Goal: Task Accomplishment & Management: Complete application form

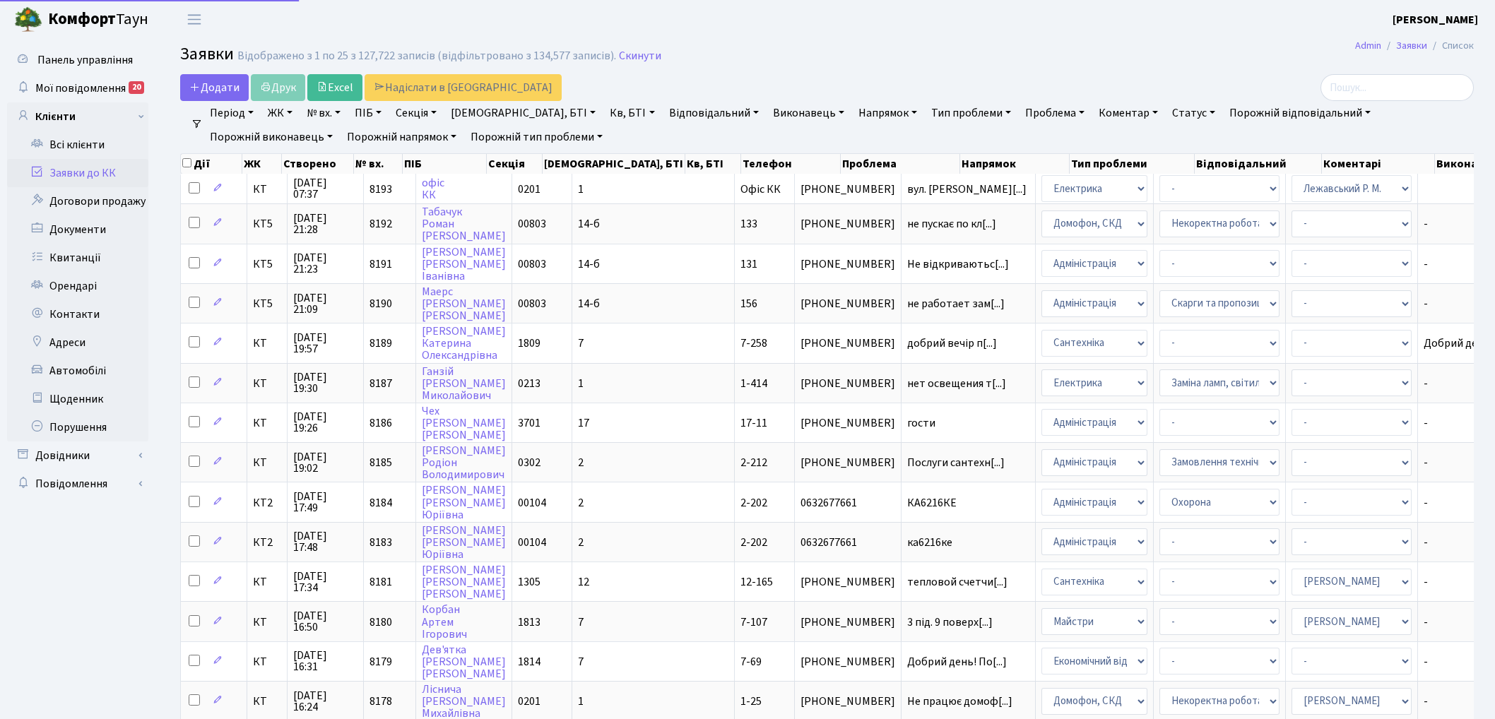
select select "25"
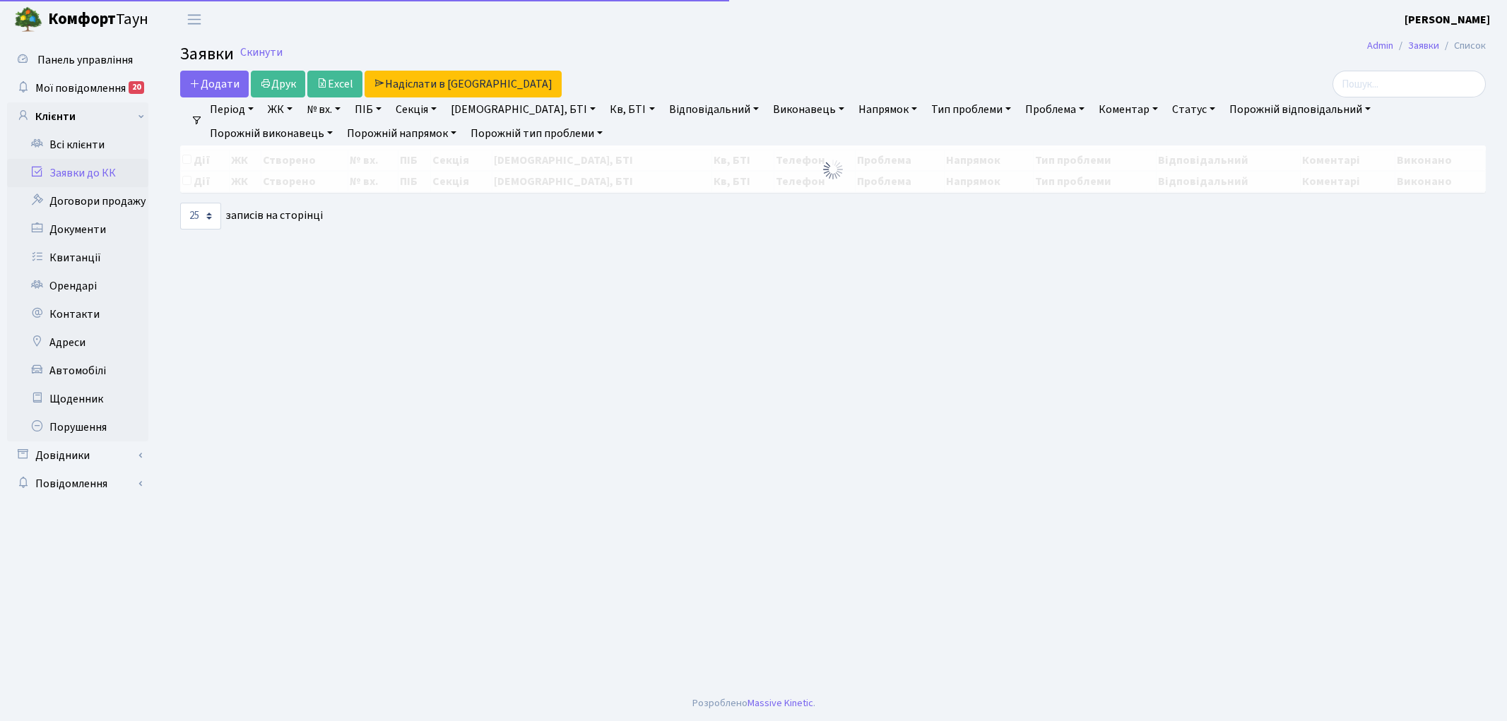
select select "25"
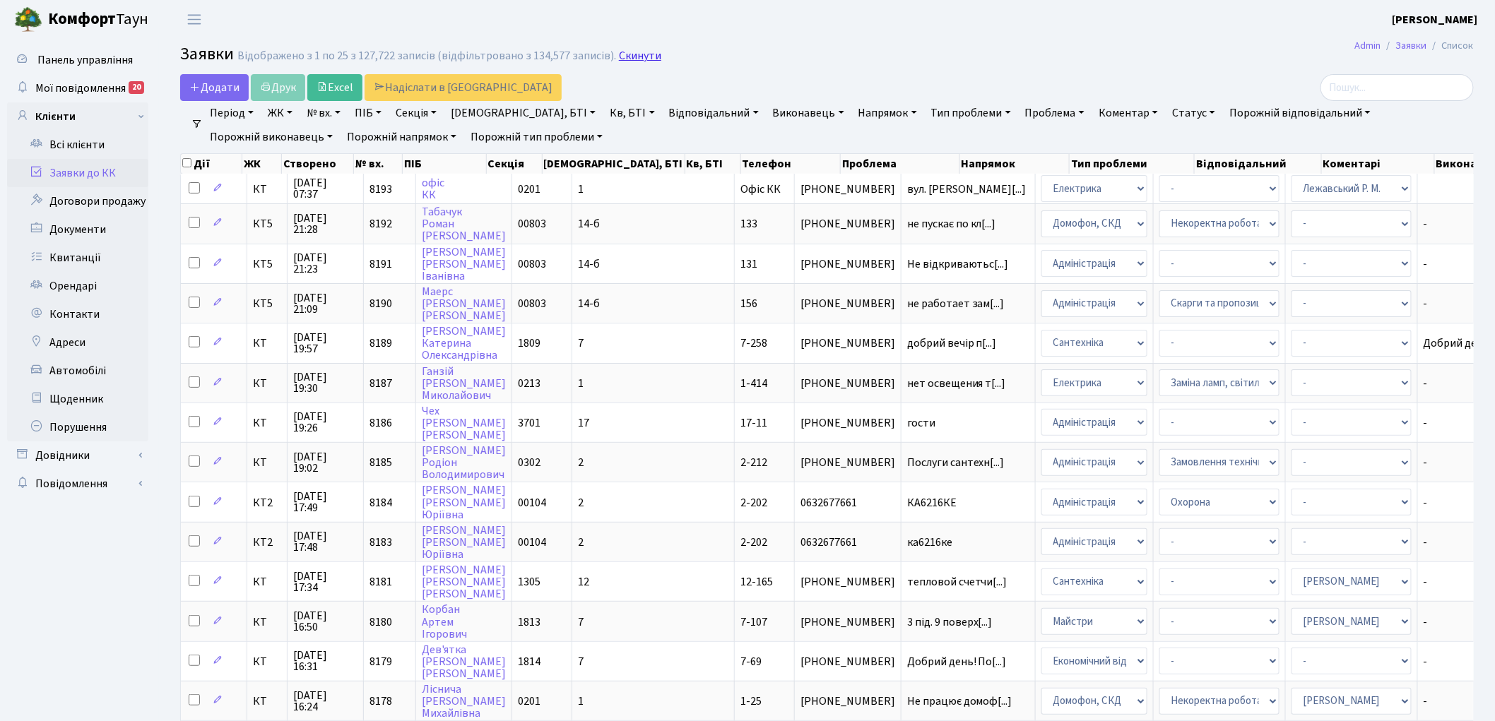
click at [633, 58] on link "Скинути" at bounding box center [640, 55] width 42 height 13
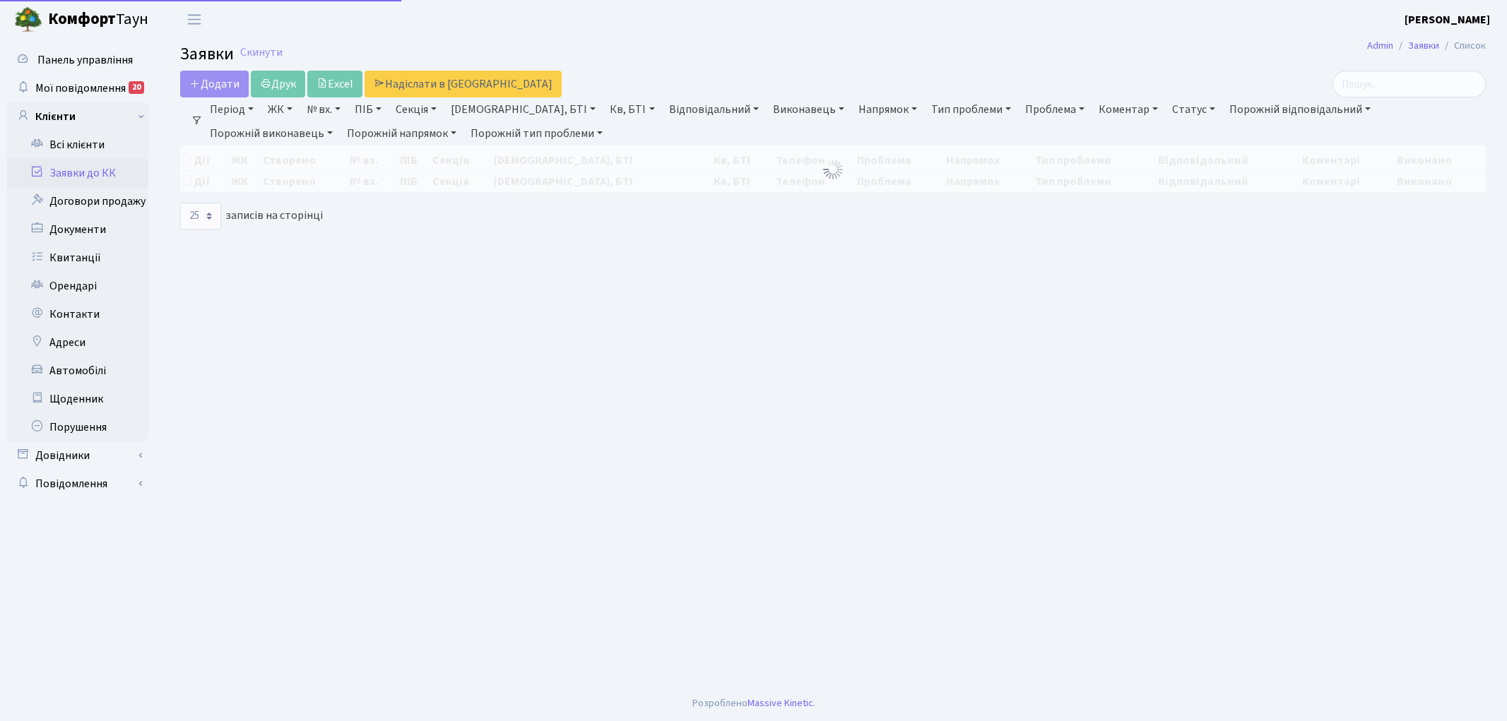
select select "25"
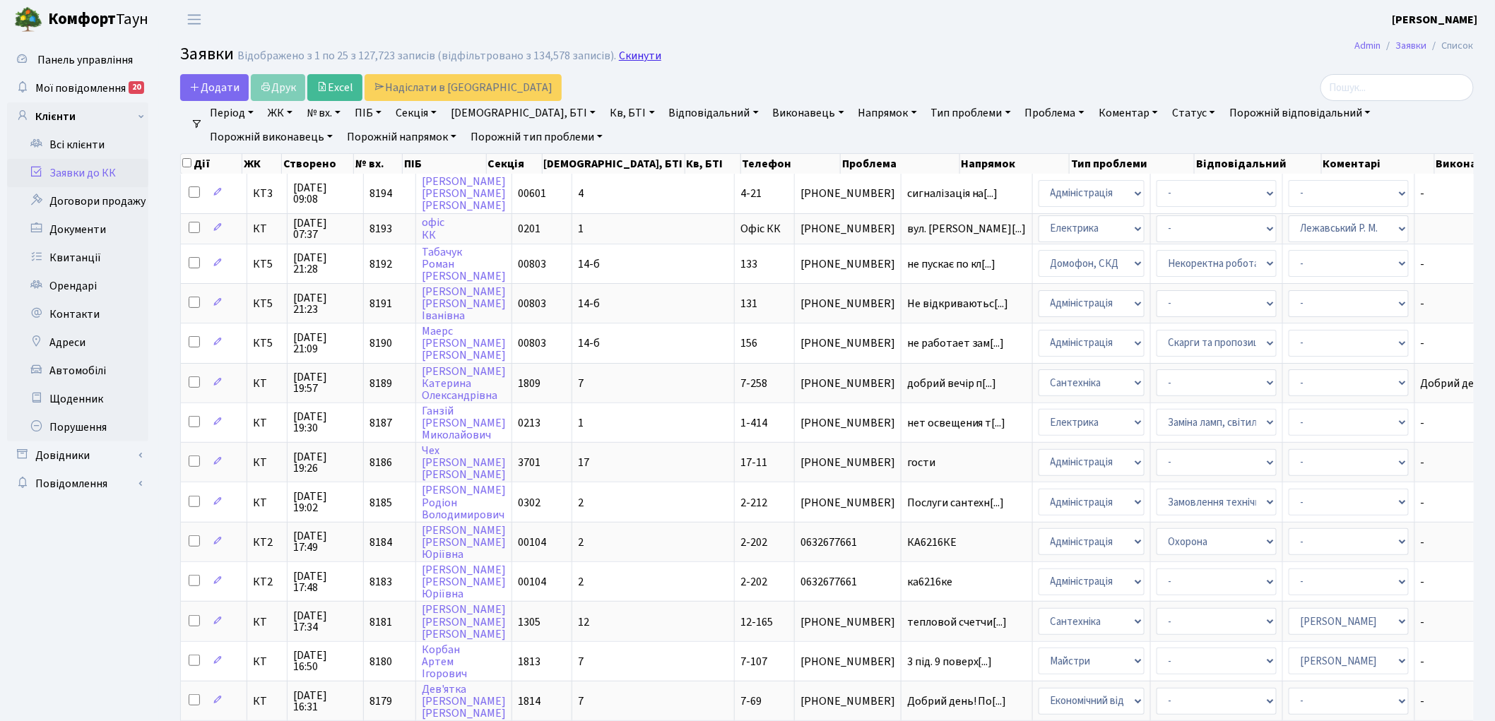
click at [640, 55] on link "Скинути" at bounding box center [640, 55] width 42 height 13
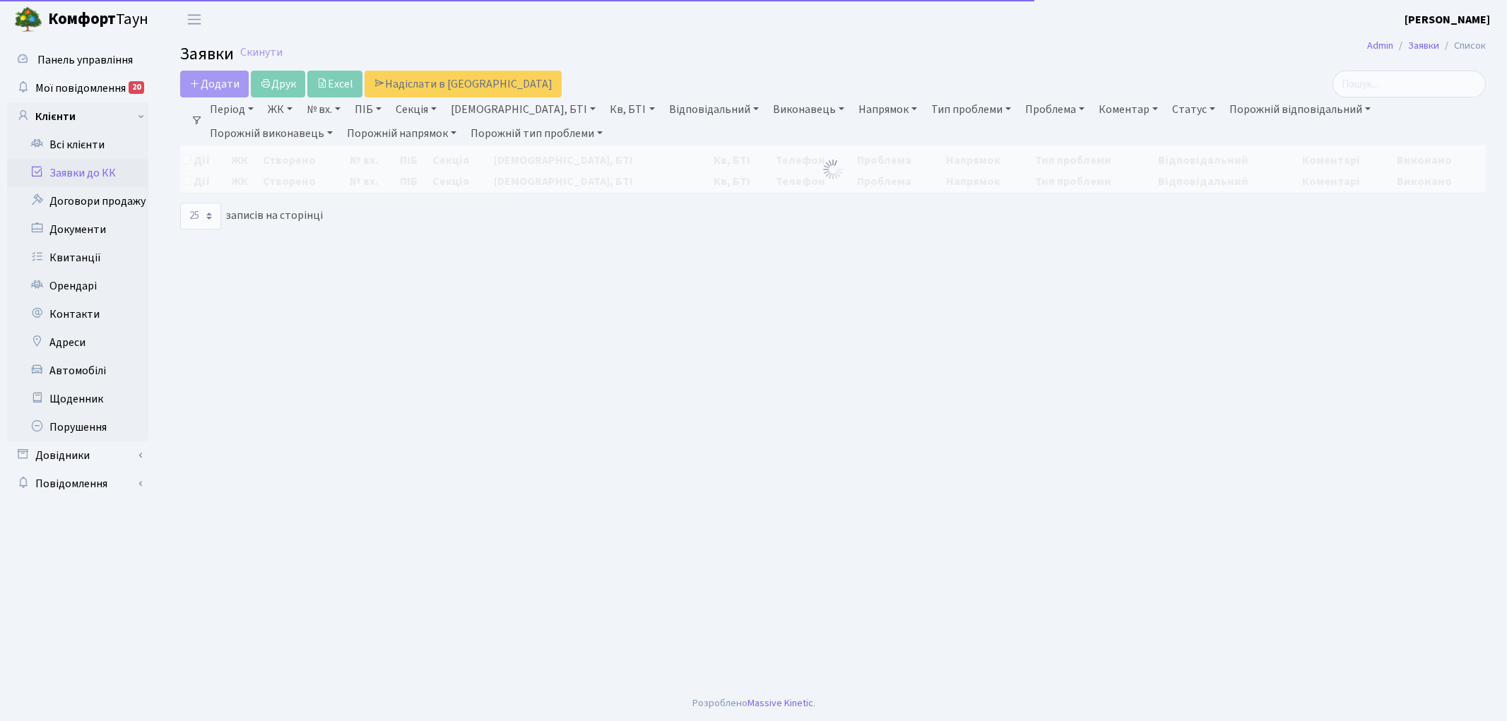
select select "25"
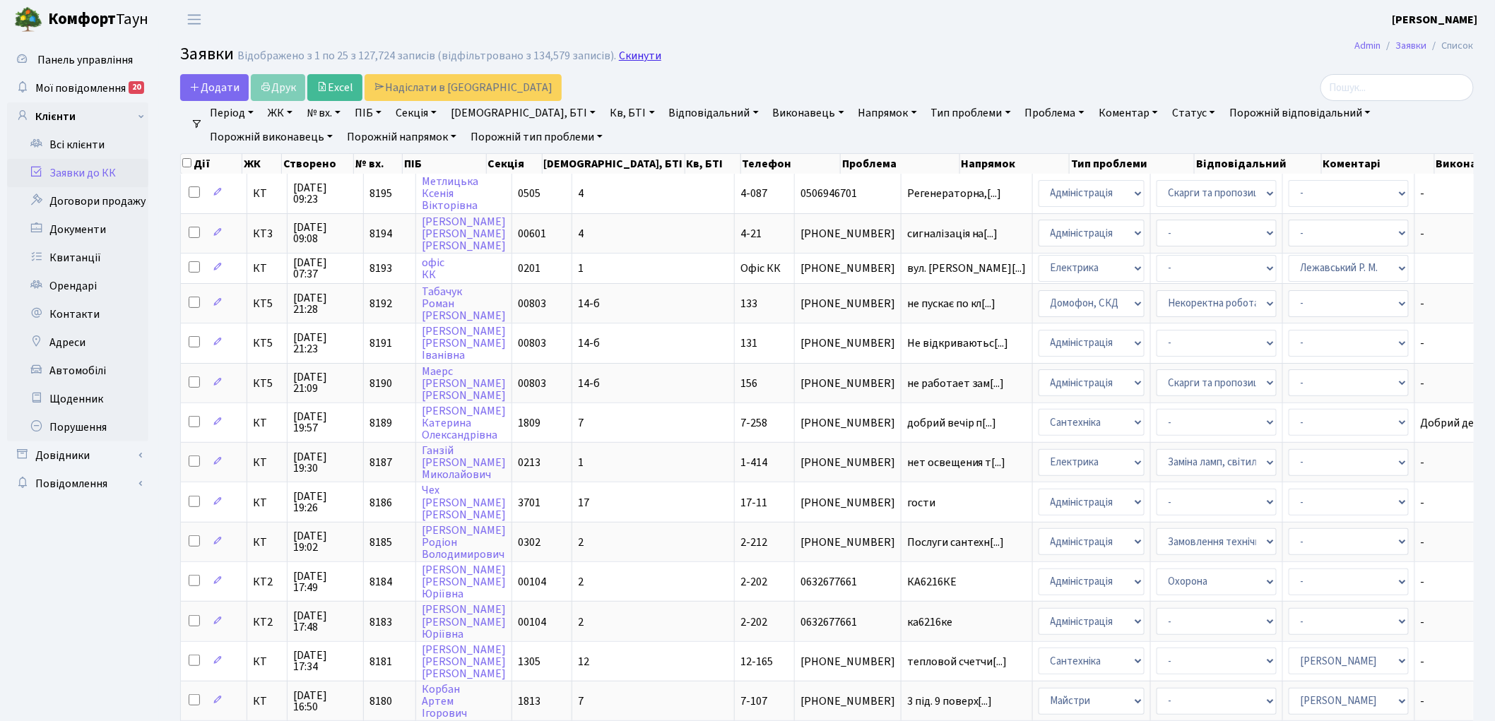
click at [637, 59] on link "Скинути" at bounding box center [640, 55] width 42 height 13
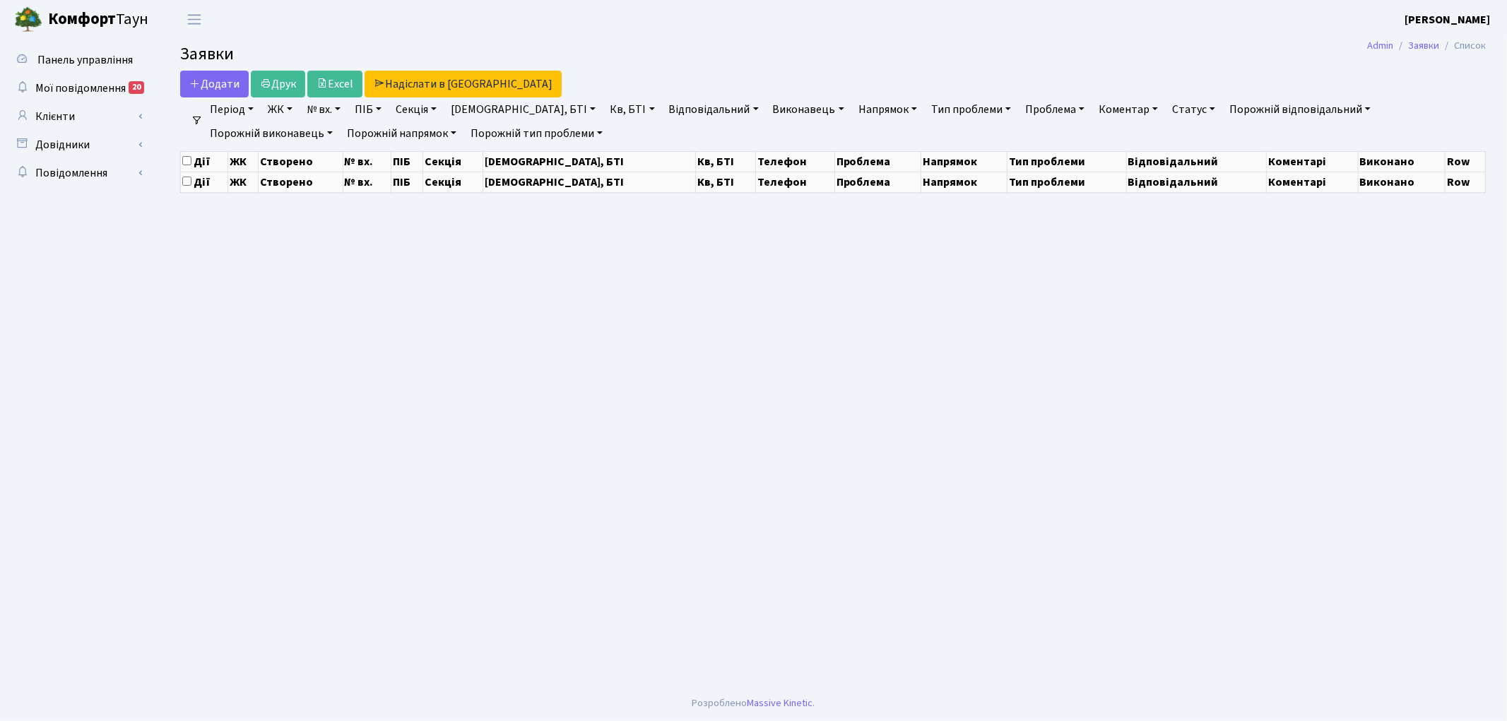
select select "25"
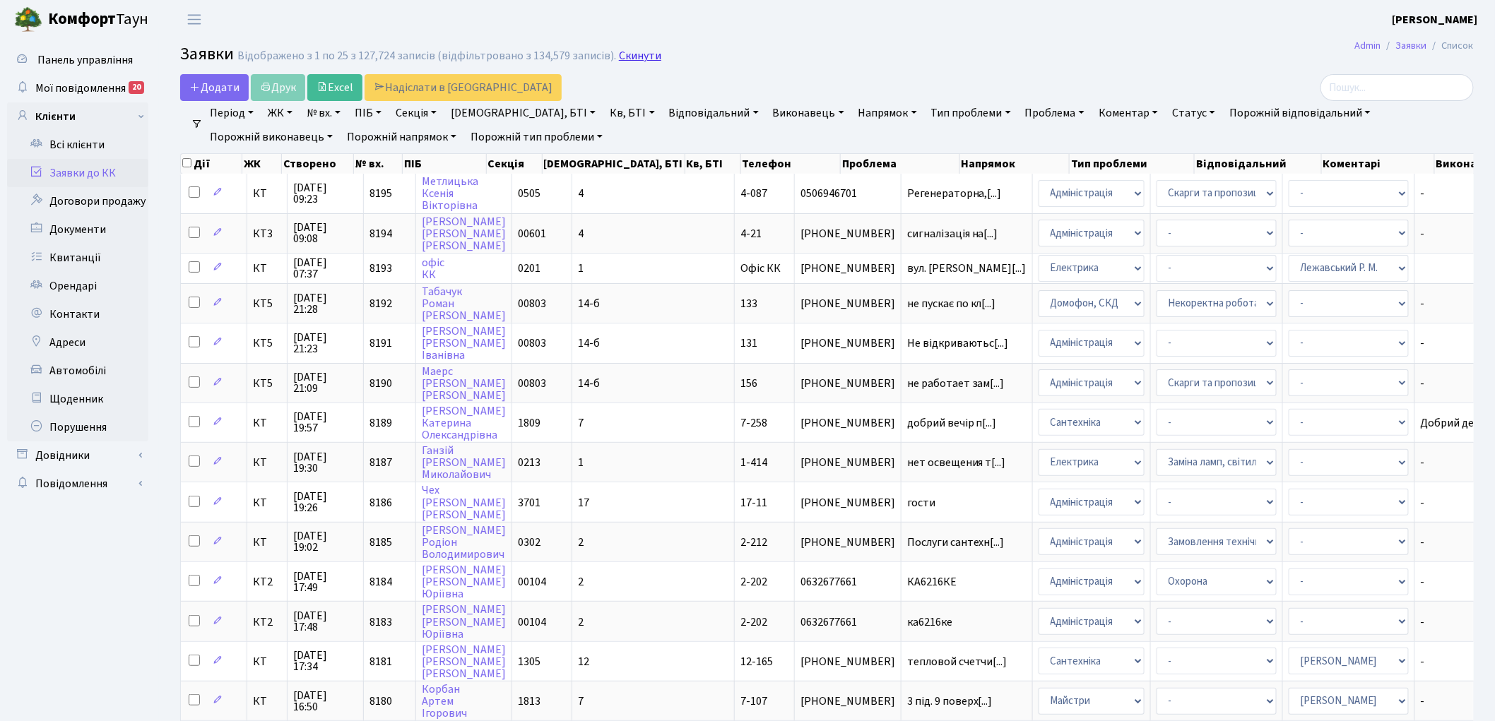
click at [630, 57] on link "Скинути" at bounding box center [640, 55] width 42 height 13
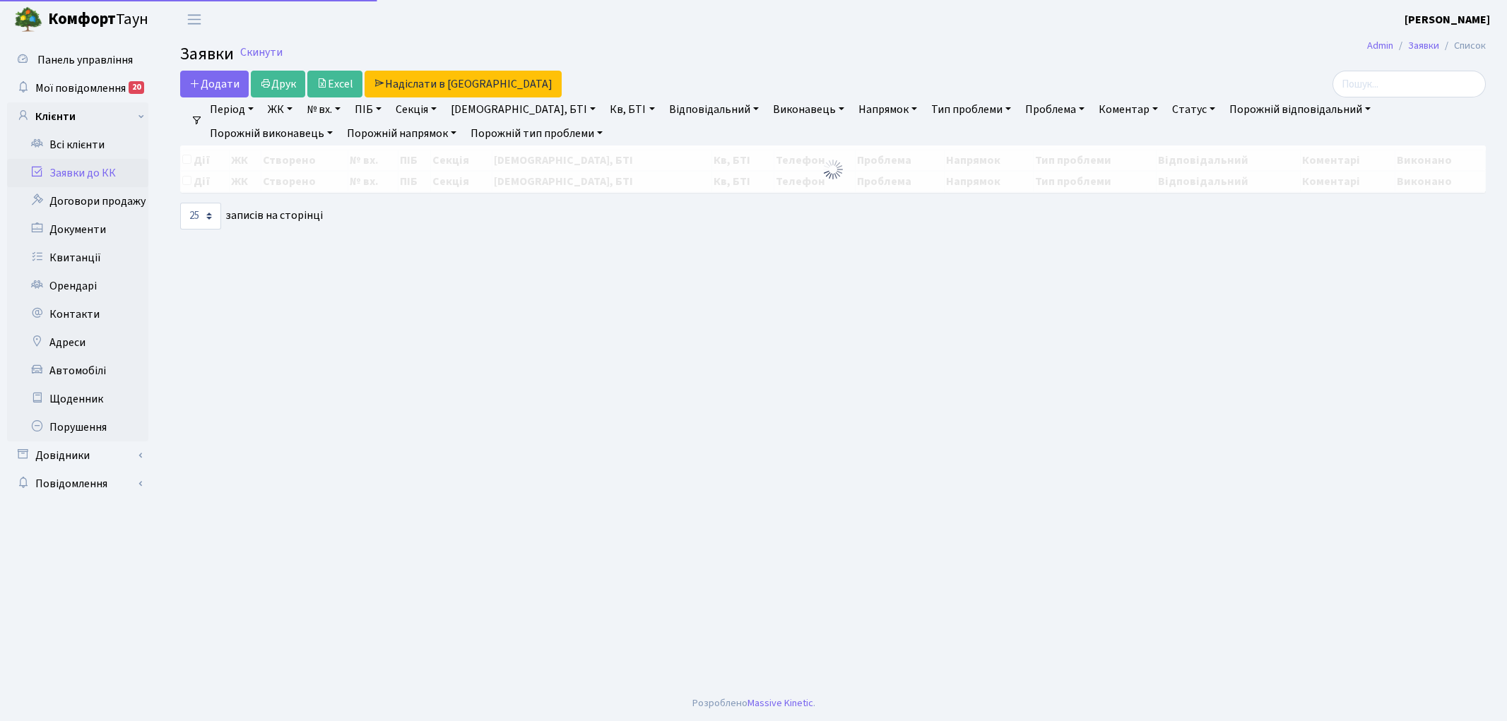
select select "25"
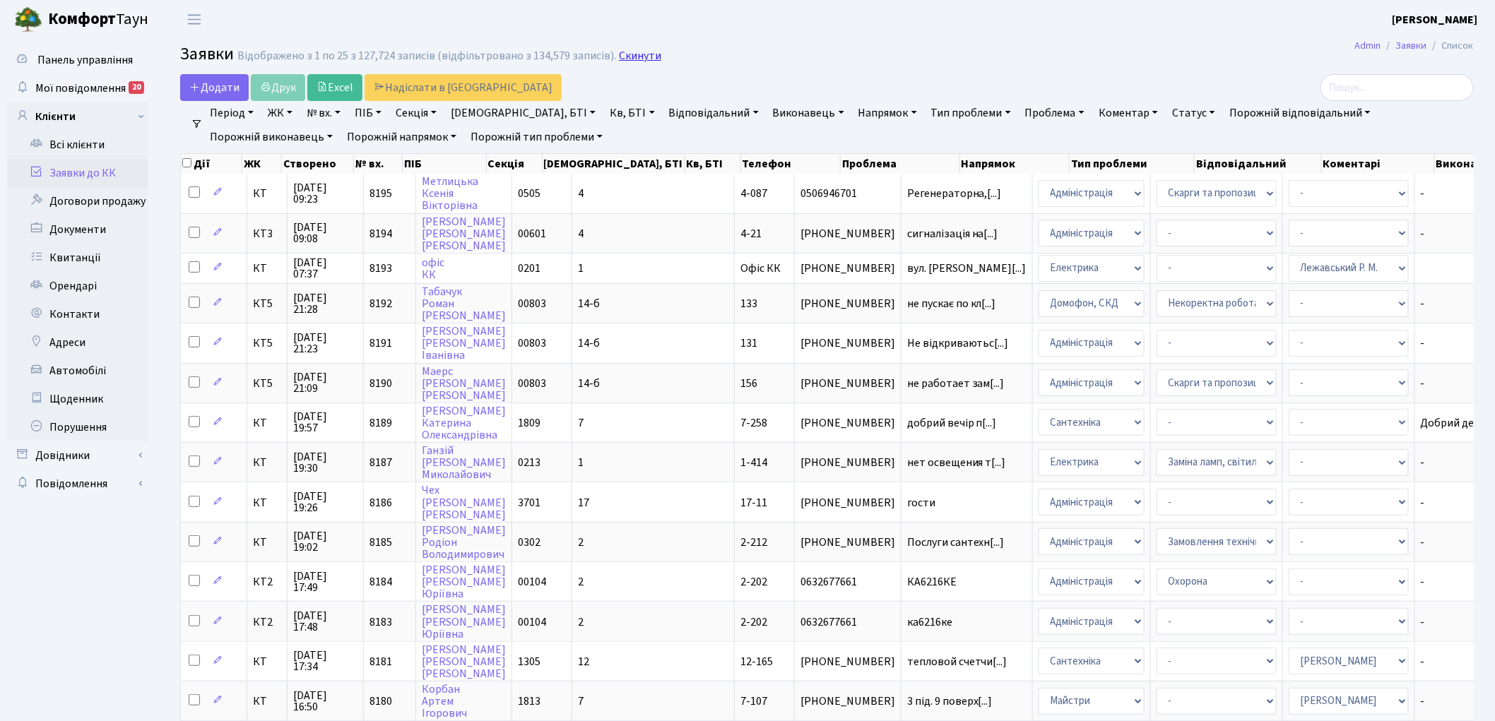
click at [630, 61] on link "Скинути" at bounding box center [640, 55] width 42 height 13
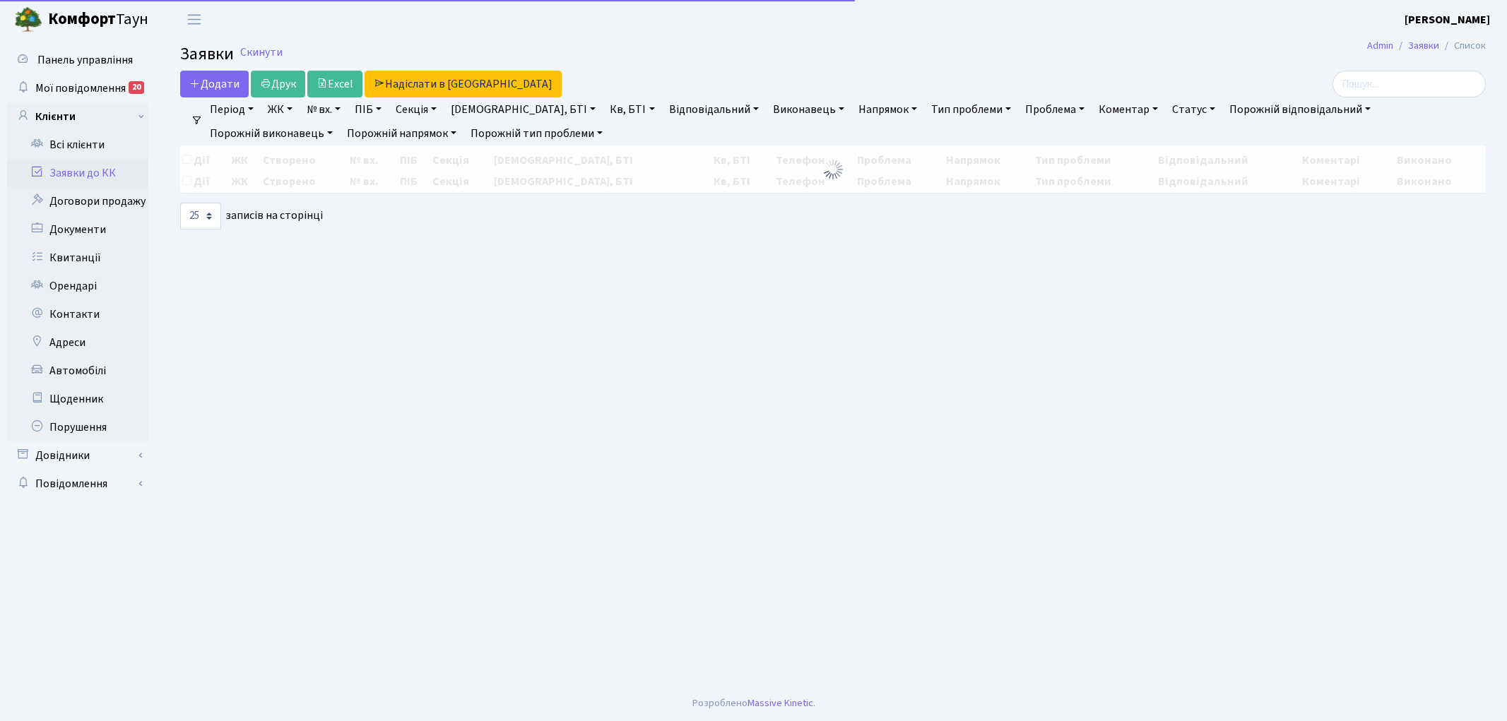
select select "25"
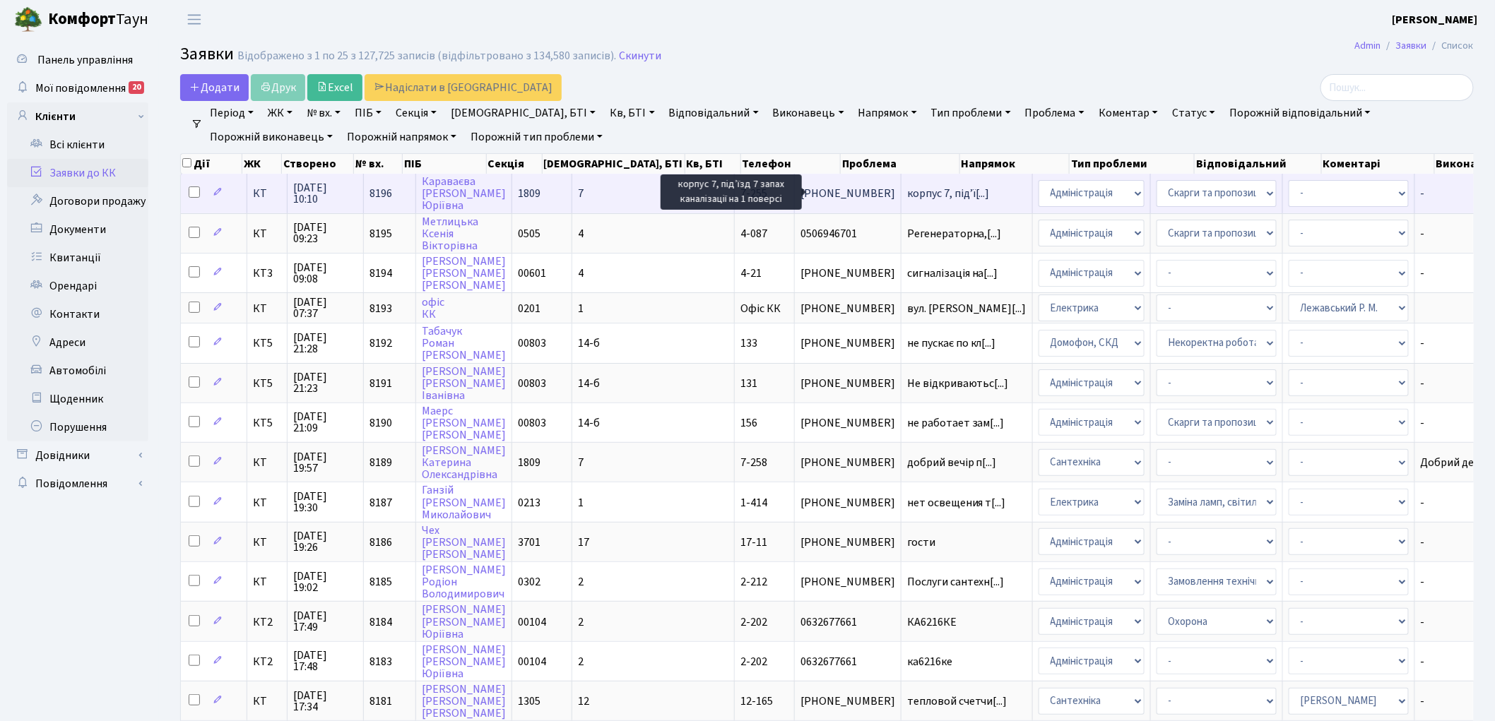
click at [907, 194] on span "корпус 7, підʼї[...]" at bounding box center [948, 194] width 83 height 16
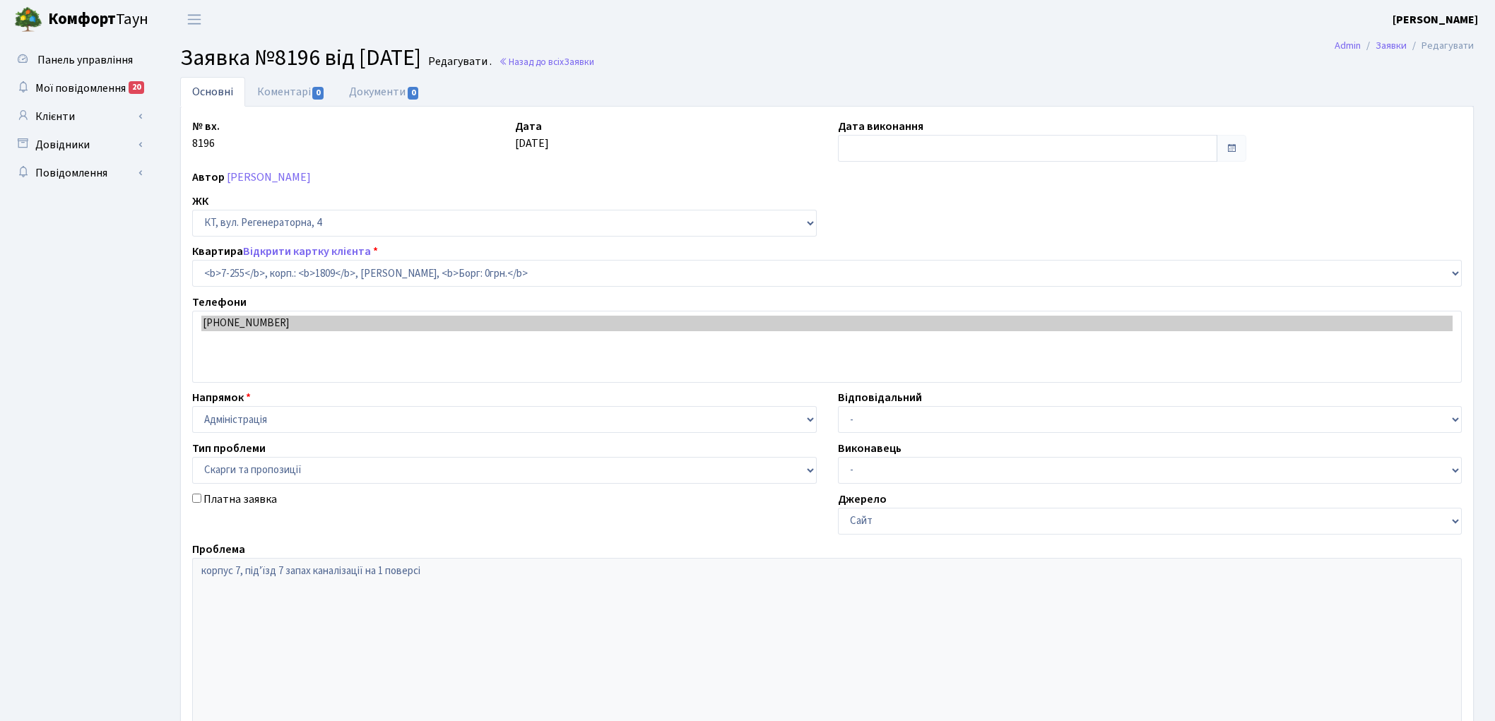
select select "4951"
select select "55"
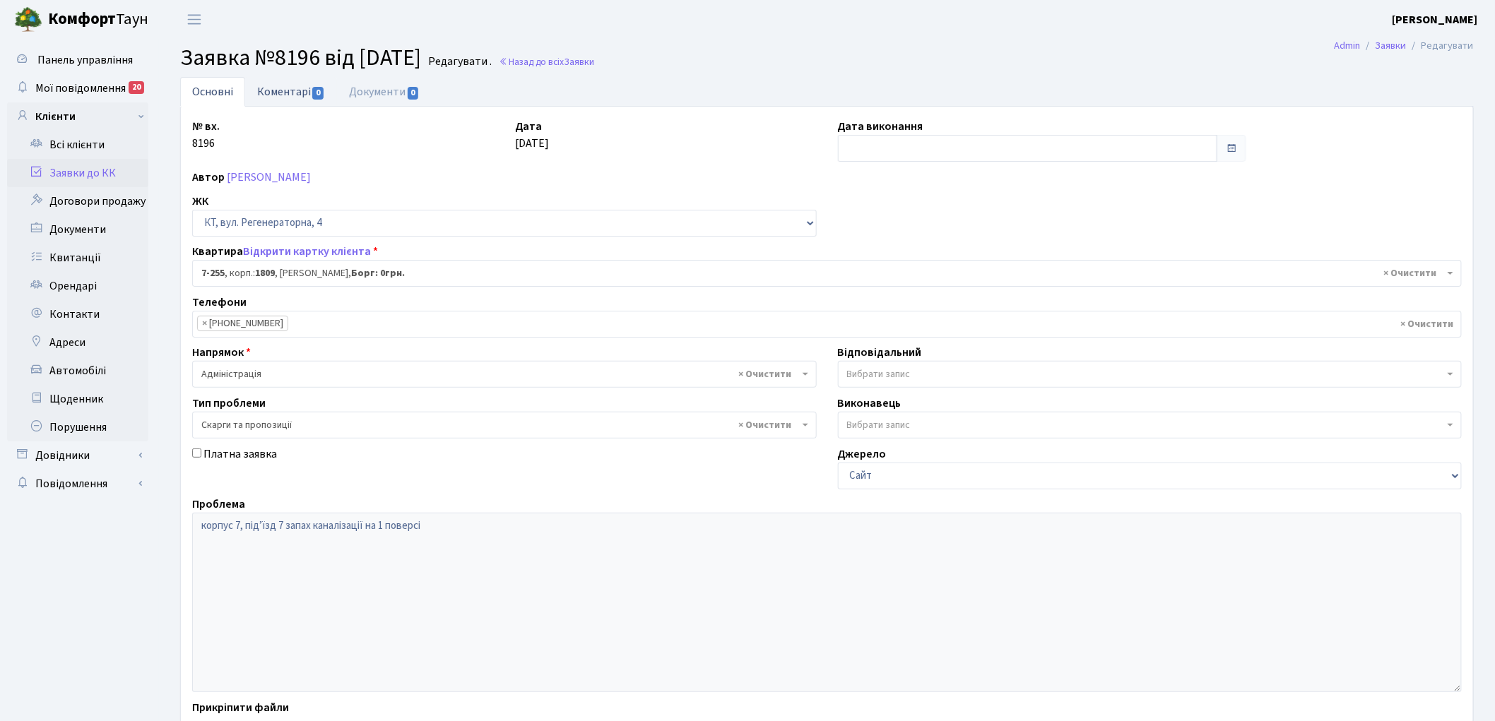
click at [297, 96] on link "Коментарі 0" at bounding box center [291, 91] width 92 height 29
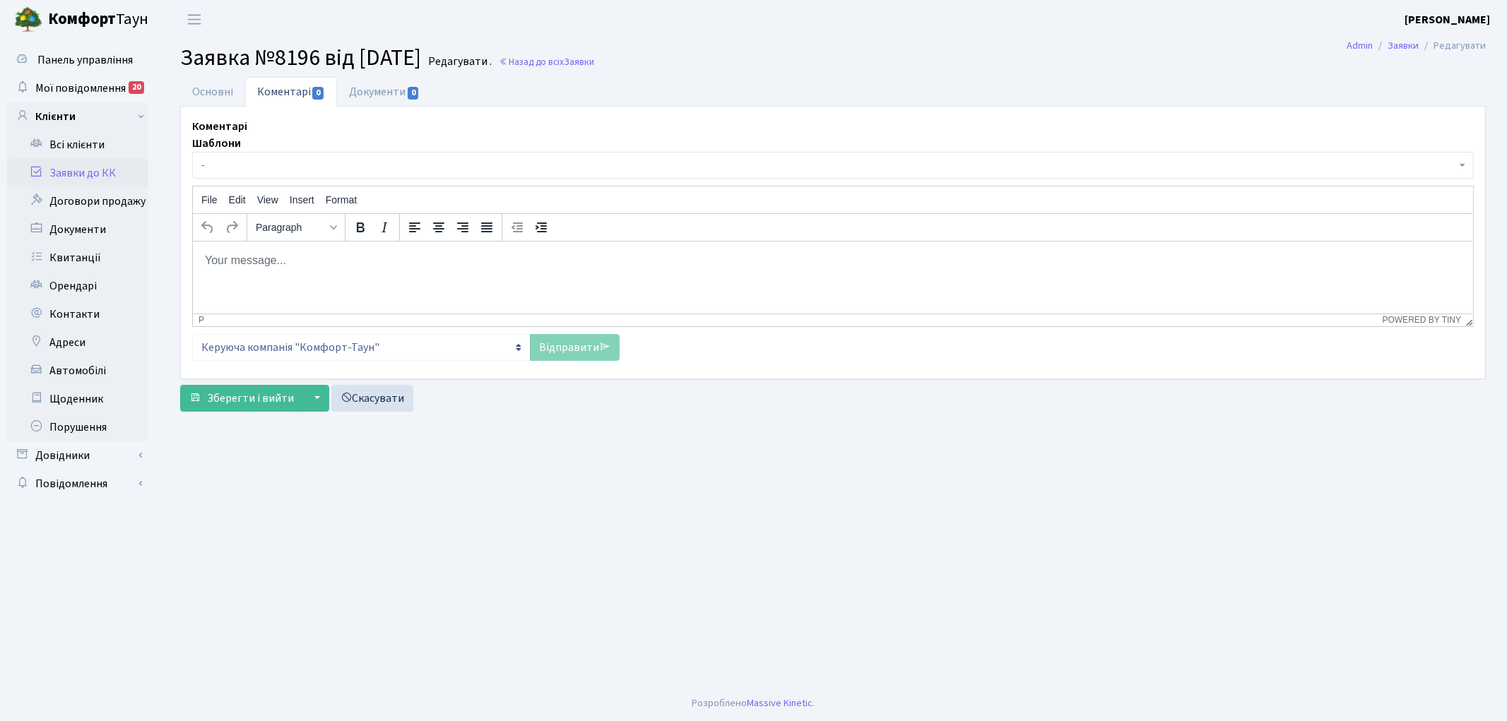
click at [288, 248] on html at bounding box center [832, 260] width 1280 height 38
drag, startPoint x: 276, startPoint y: 254, endPoint x: 189, endPoint y: 246, distance: 88.0
click at [192, 246] on html "pfzdrf gthtlfyf" at bounding box center [832, 260] width 1280 height 38
click at [554, 355] on link "Відправити" at bounding box center [575, 347] width 90 height 27
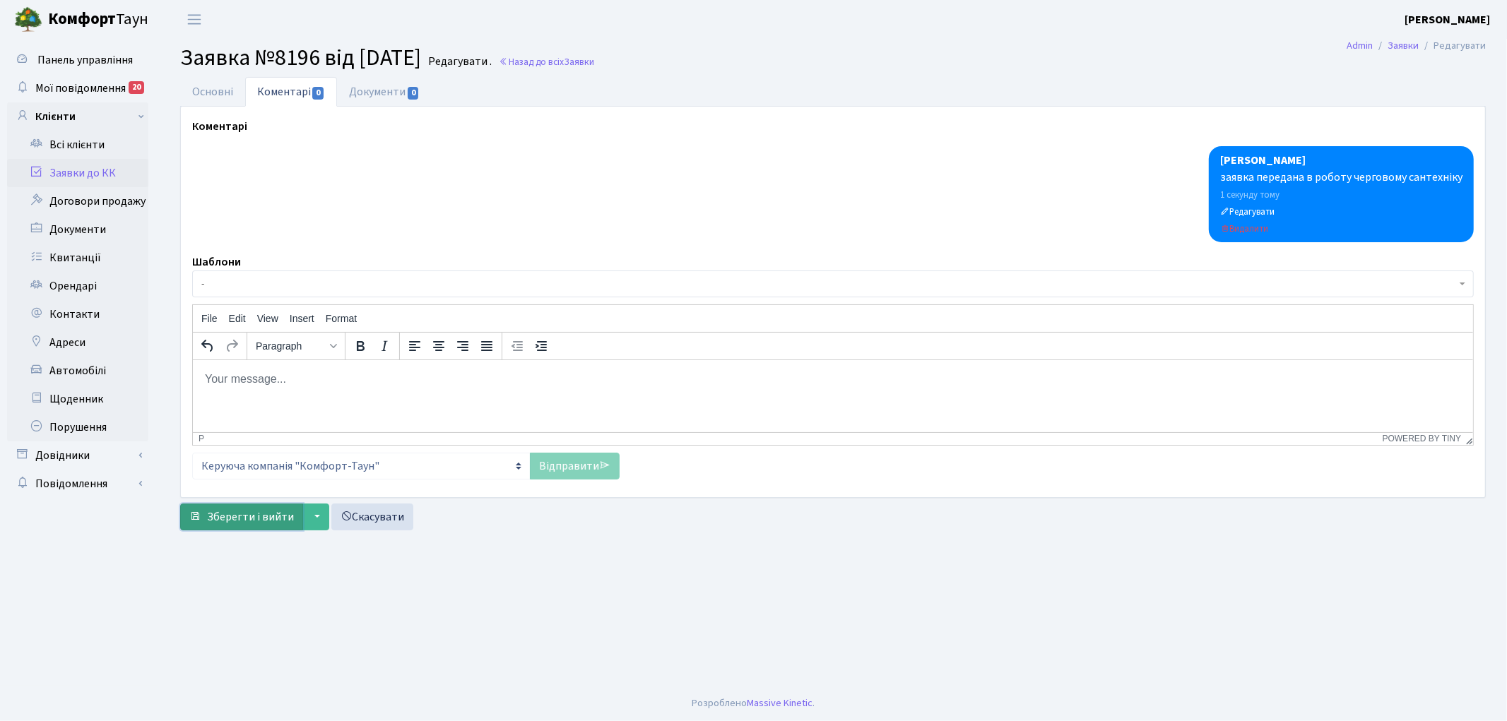
click at [222, 517] on span "Зберегти і вийти" at bounding box center [250, 517] width 87 height 16
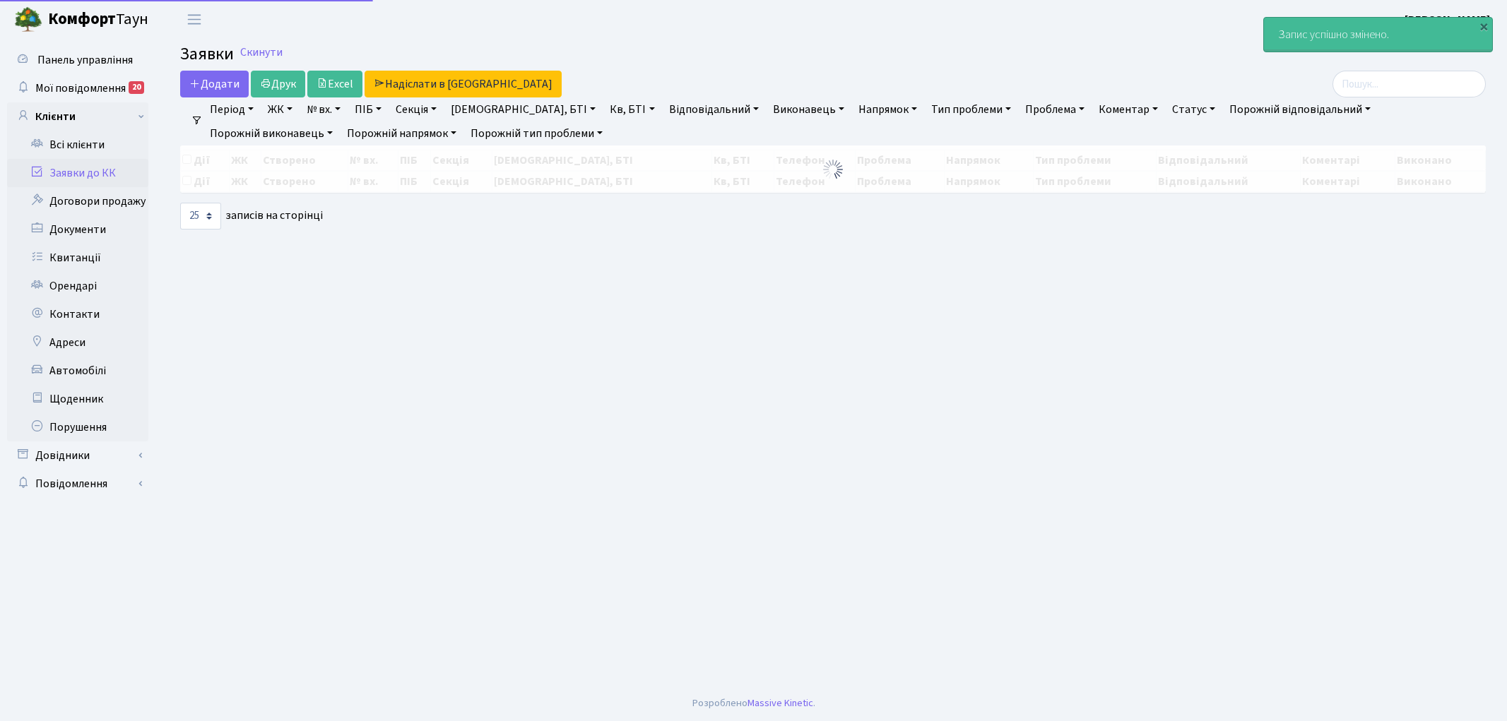
select select "25"
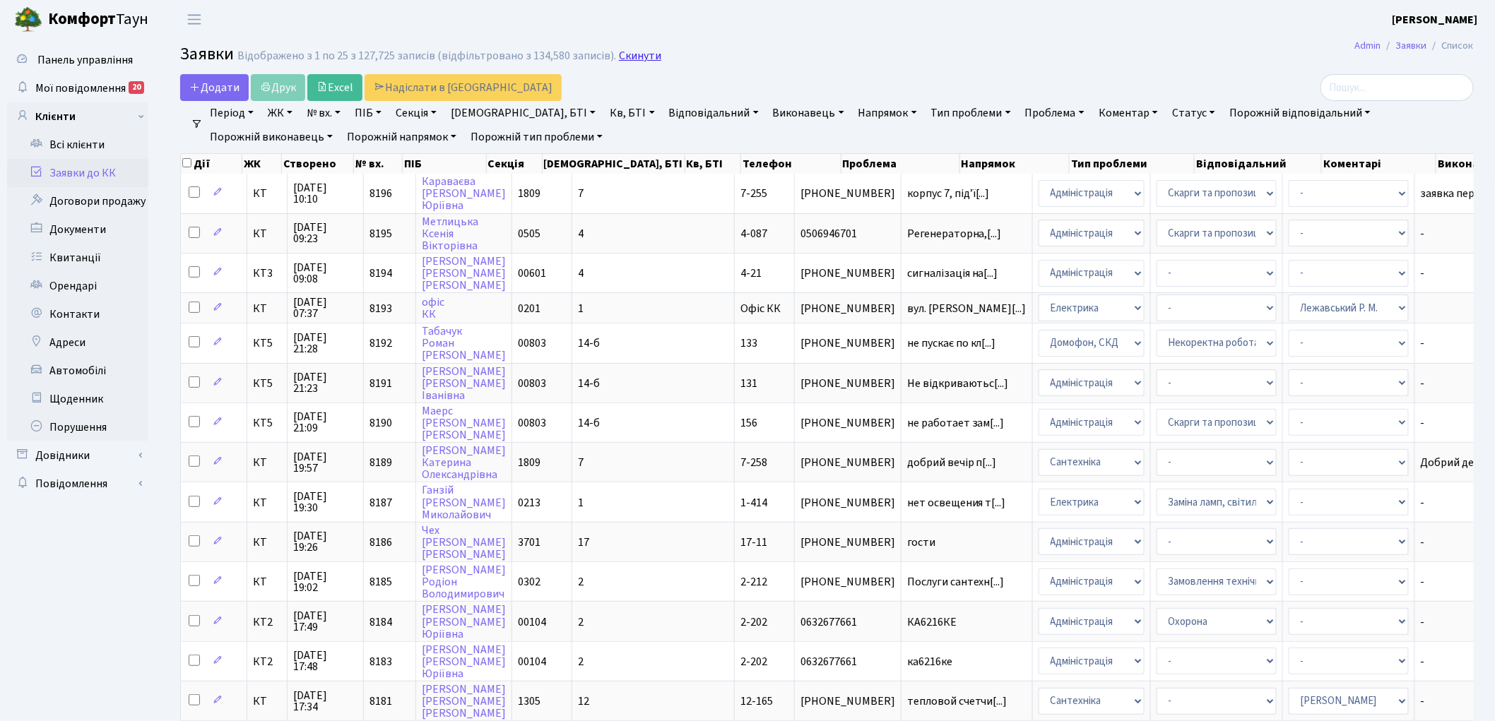
click at [620, 54] on link "Скинути" at bounding box center [640, 55] width 42 height 13
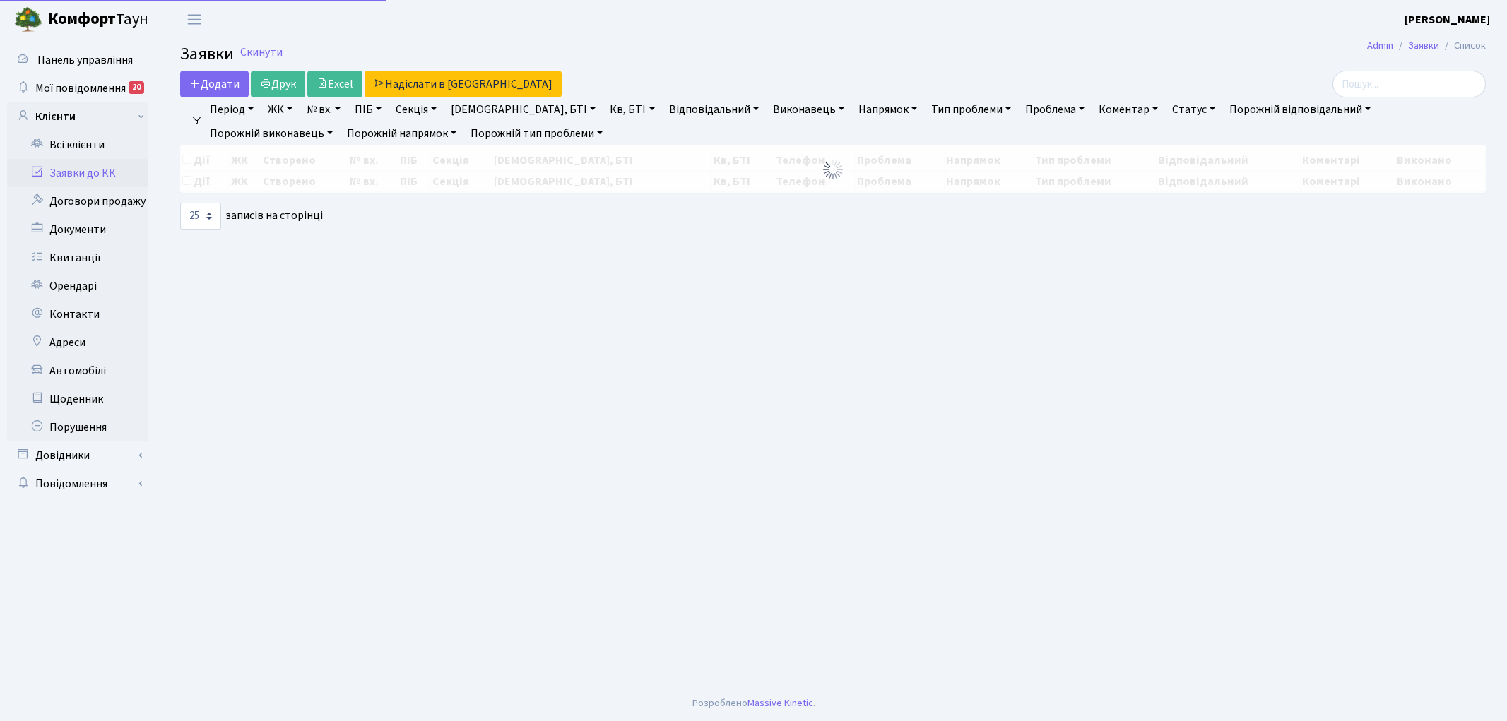
select select "25"
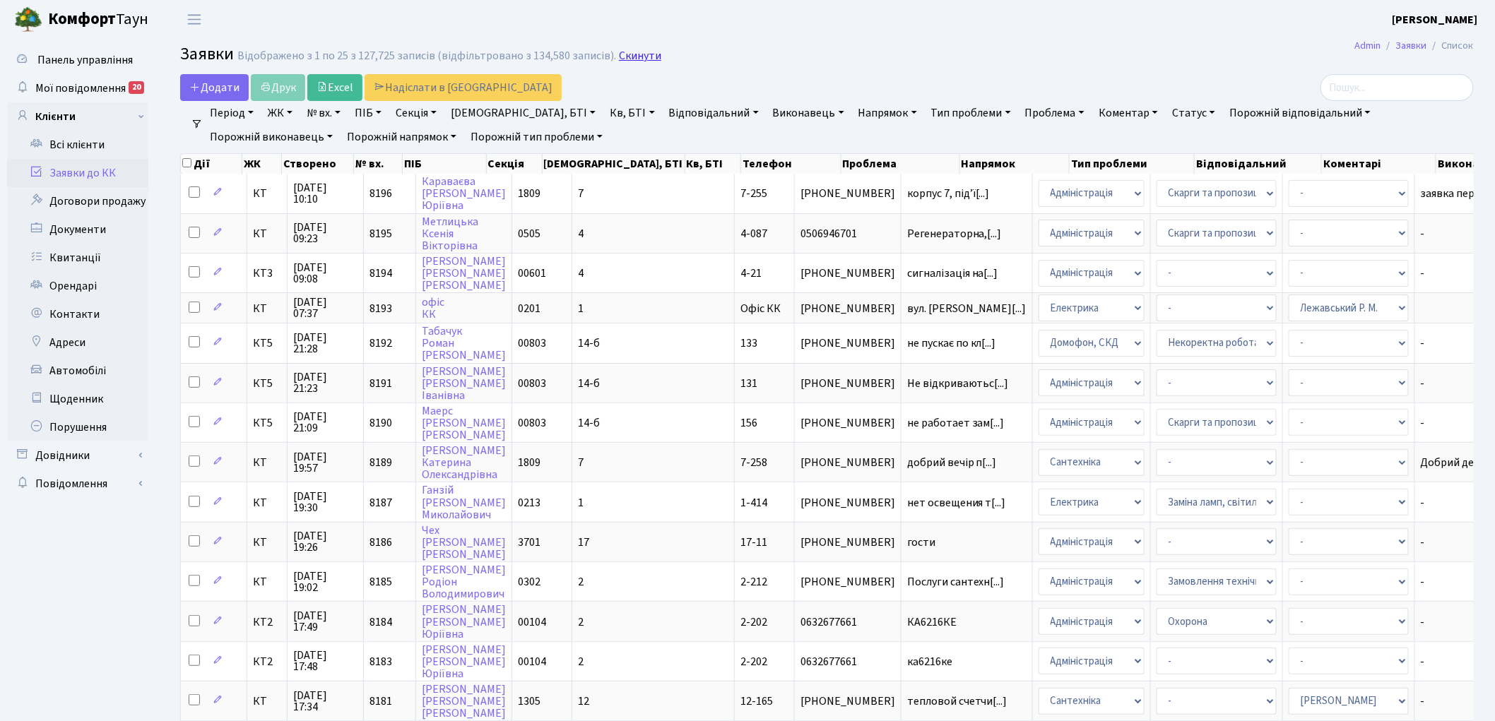
click at [624, 58] on link "Скинути" at bounding box center [640, 55] width 42 height 13
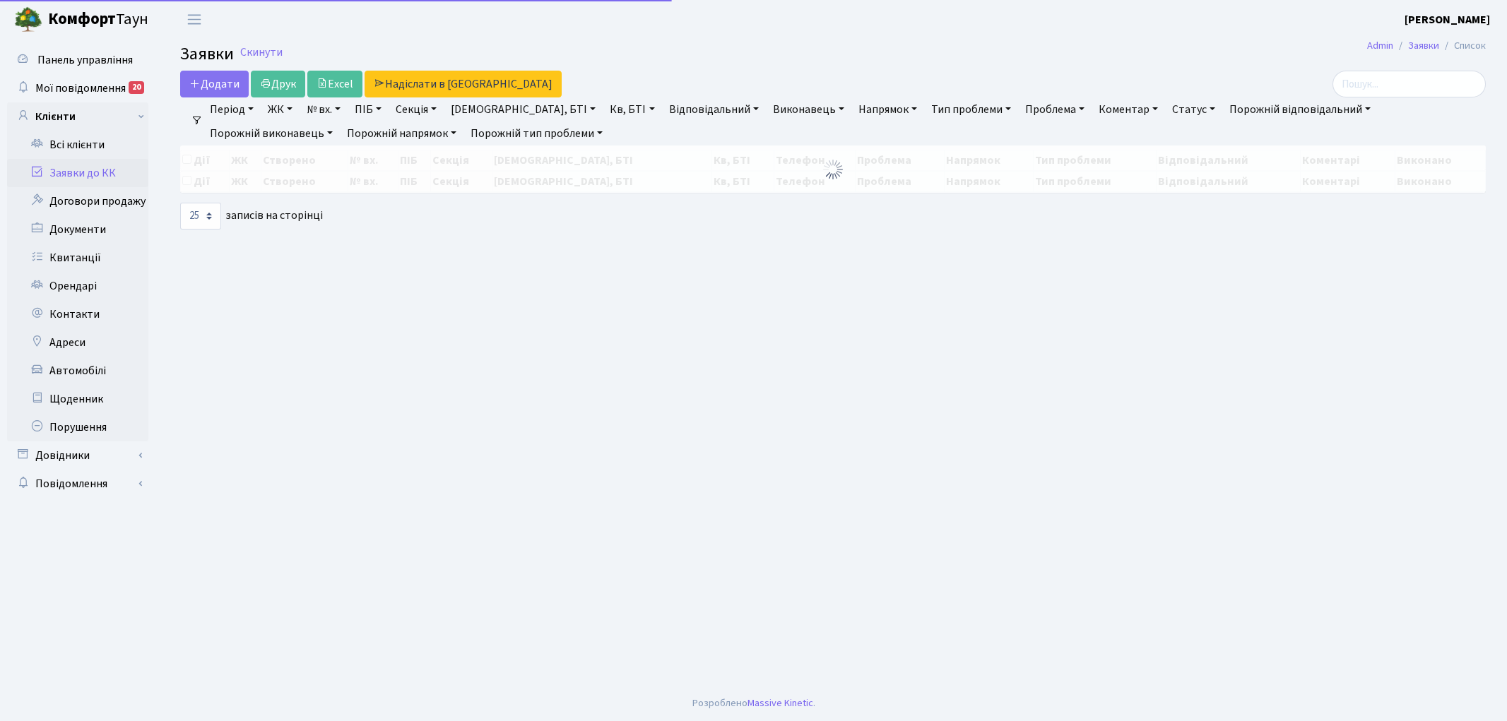
select select "25"
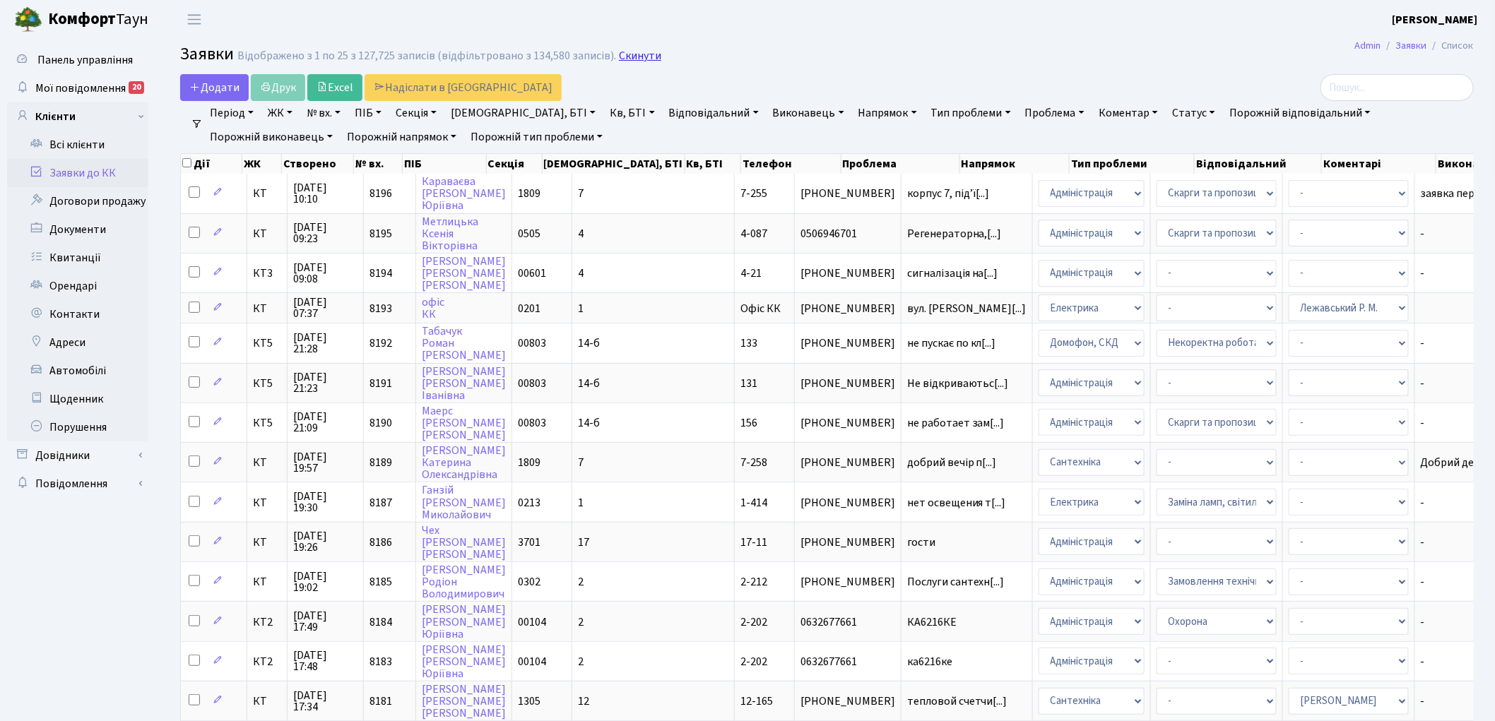
click at [626, 52] on link "Скинути" at bounding box center [640, 55] width 42 height 13
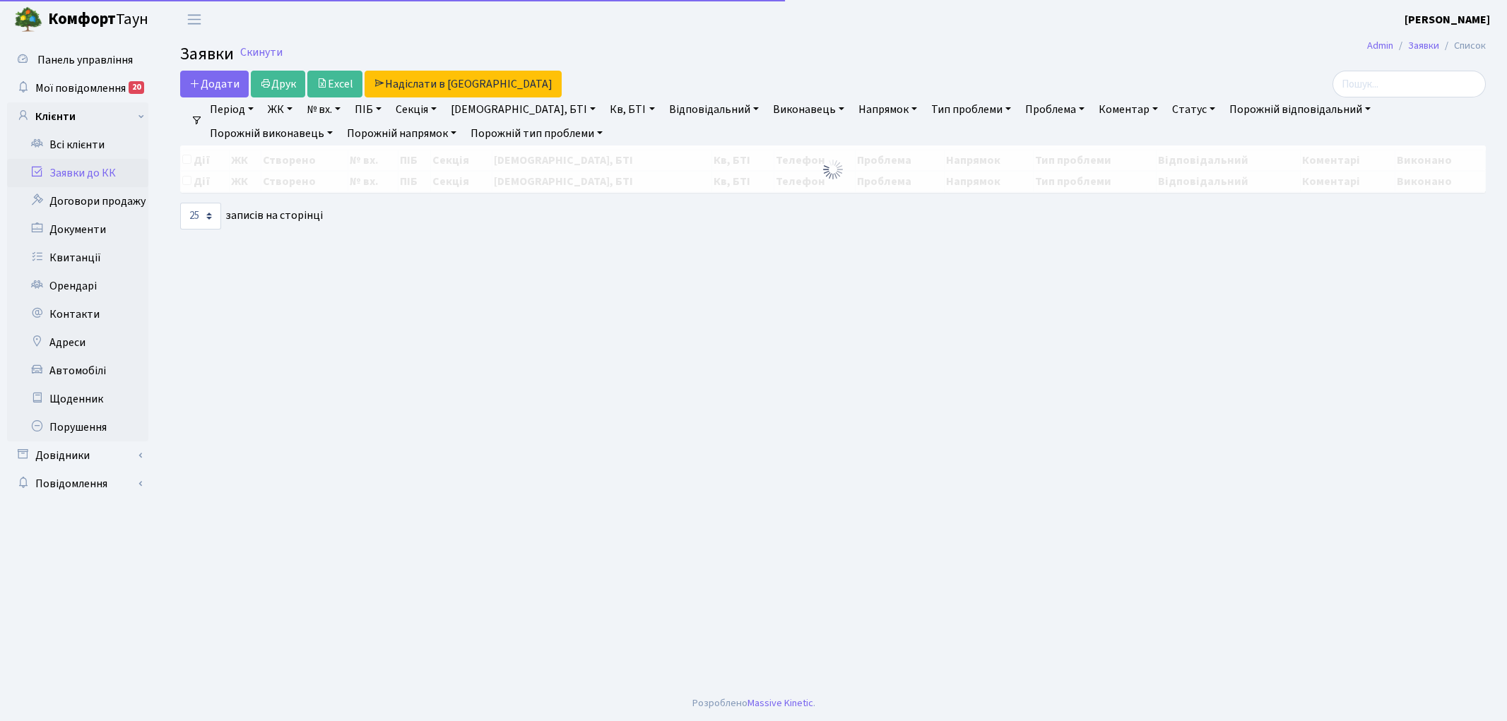
select select "25"
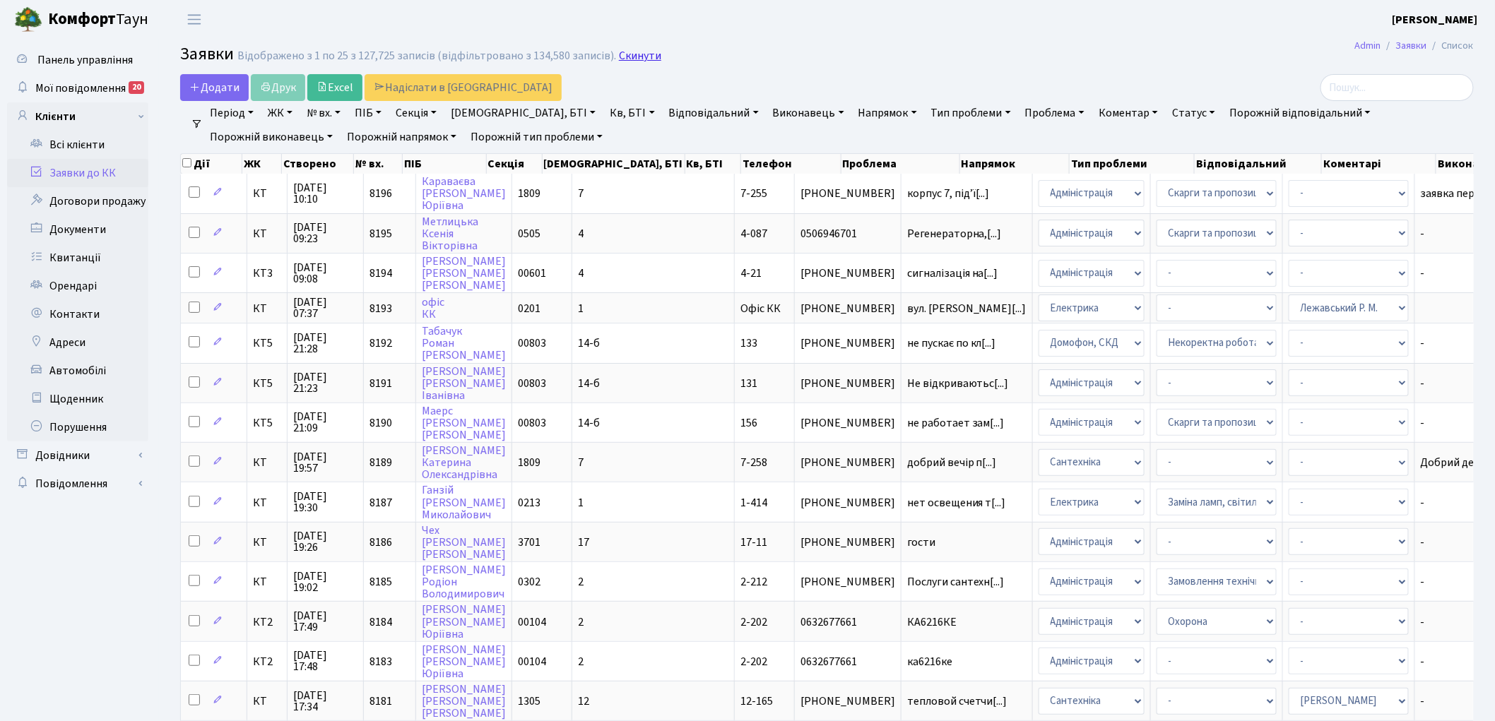
click at [619, 57] on link "Скинути" at bounding box center [640, 55] width 42 height 13
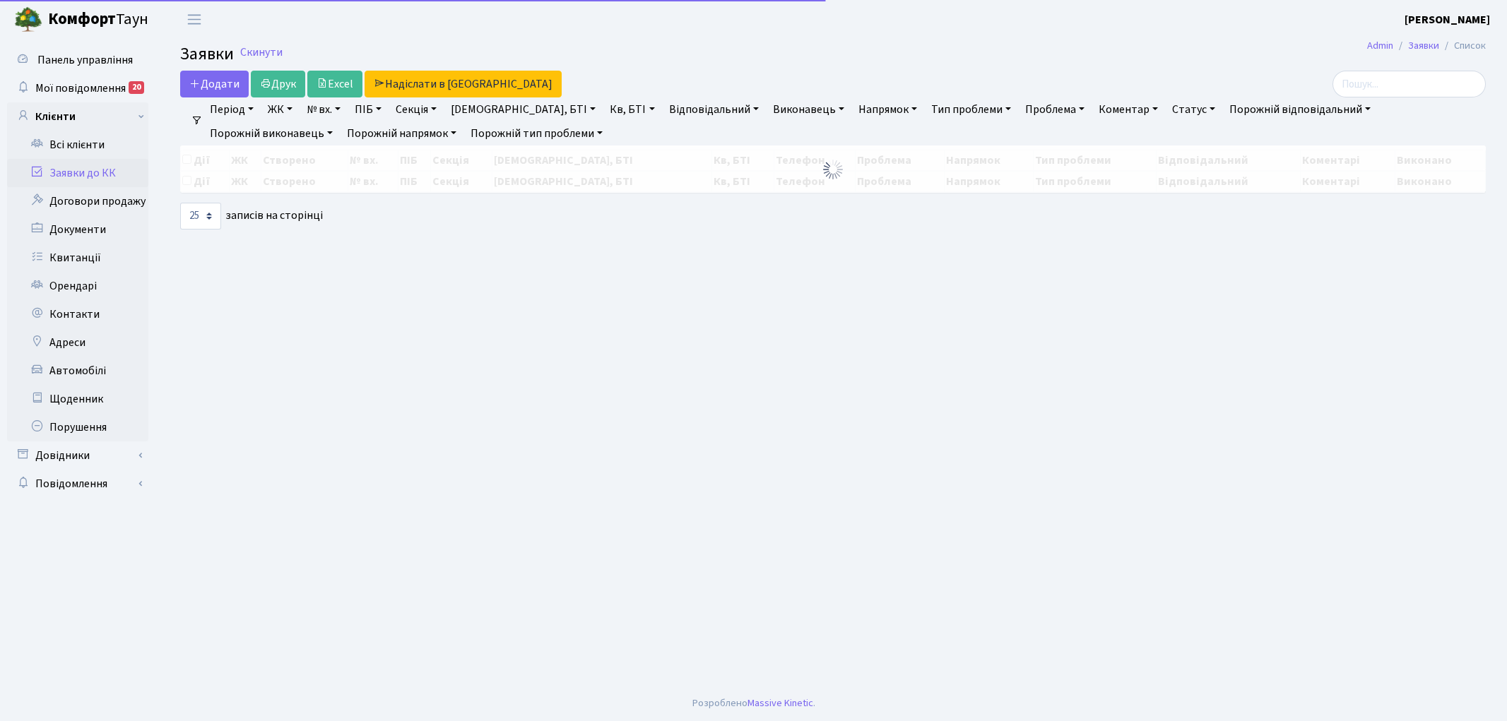
select select "25"
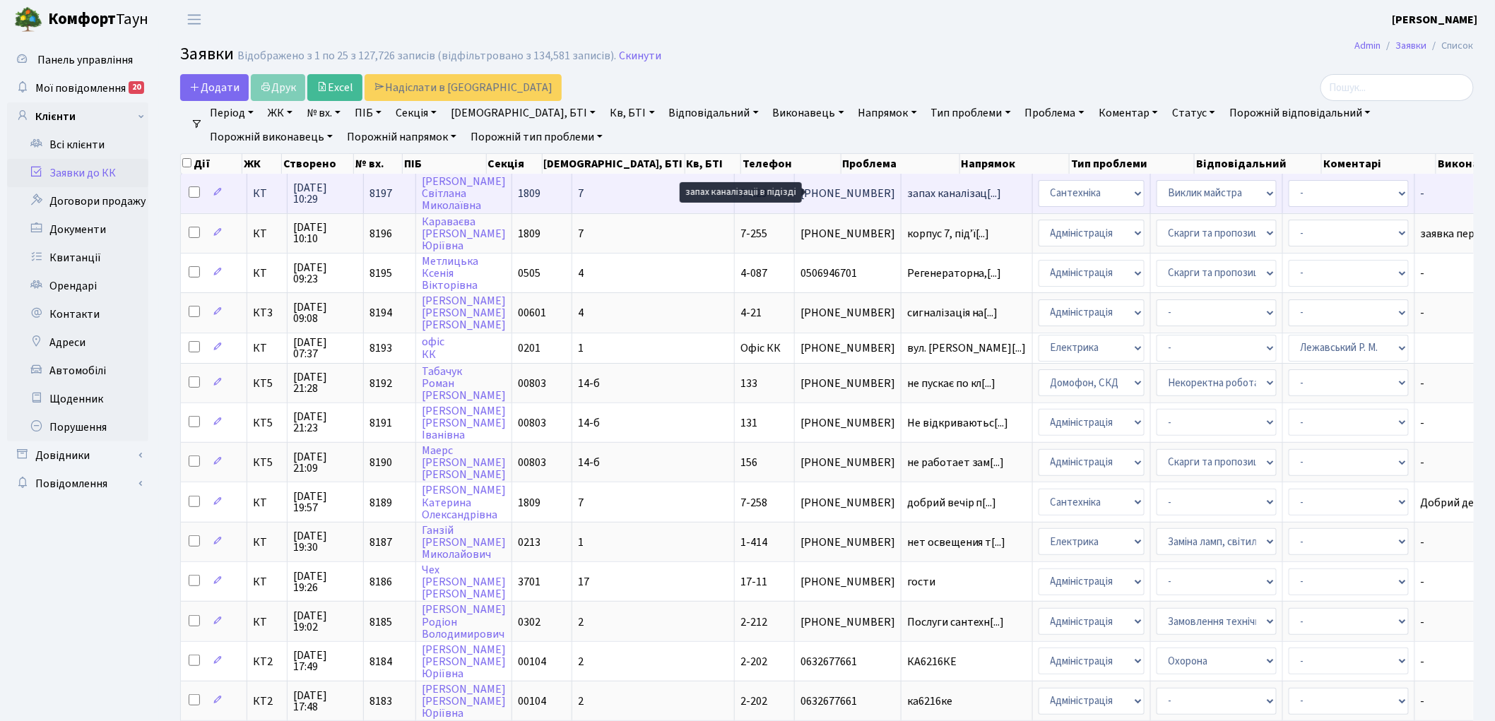
click at [907, 191] on span "запах каналізац[...]" at bounding box center [954, 194] width 95 height 16
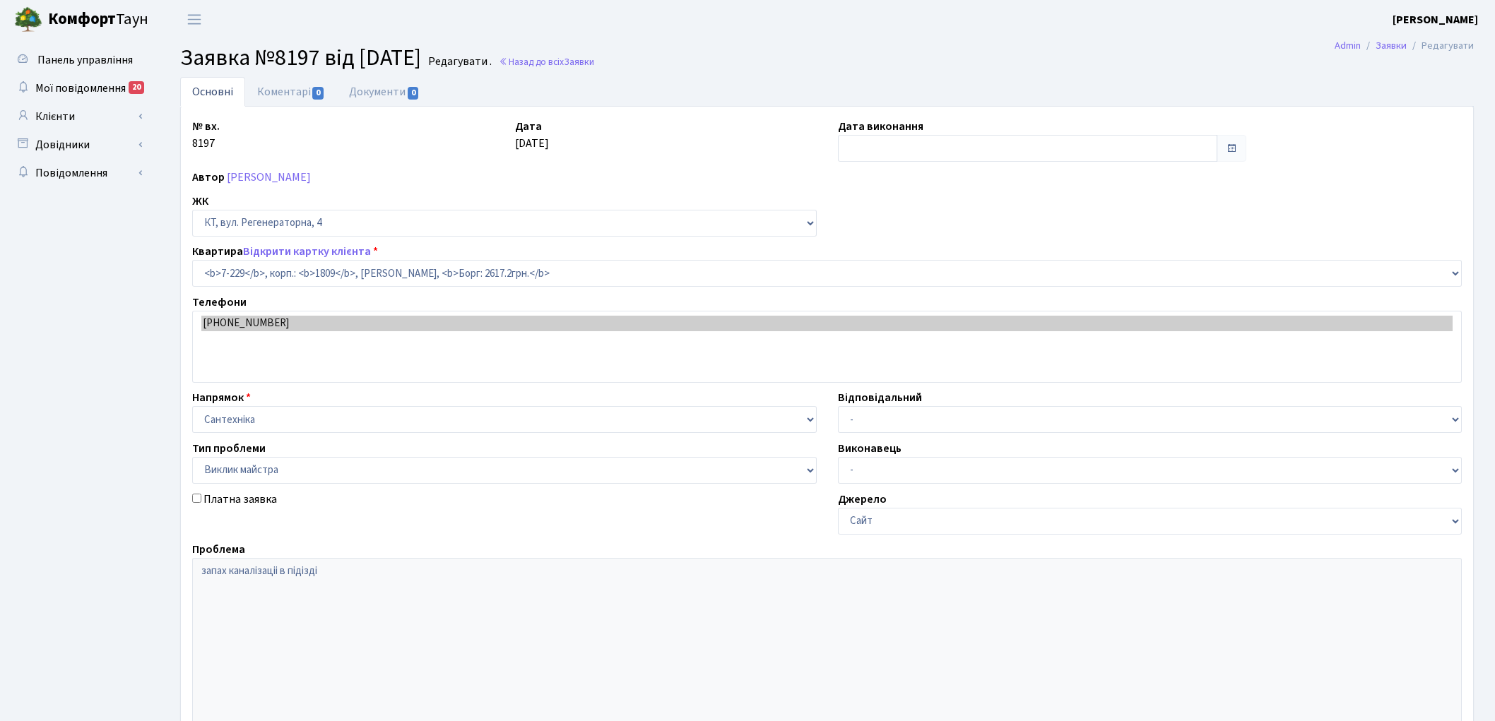
select select "4925"
select select "29"
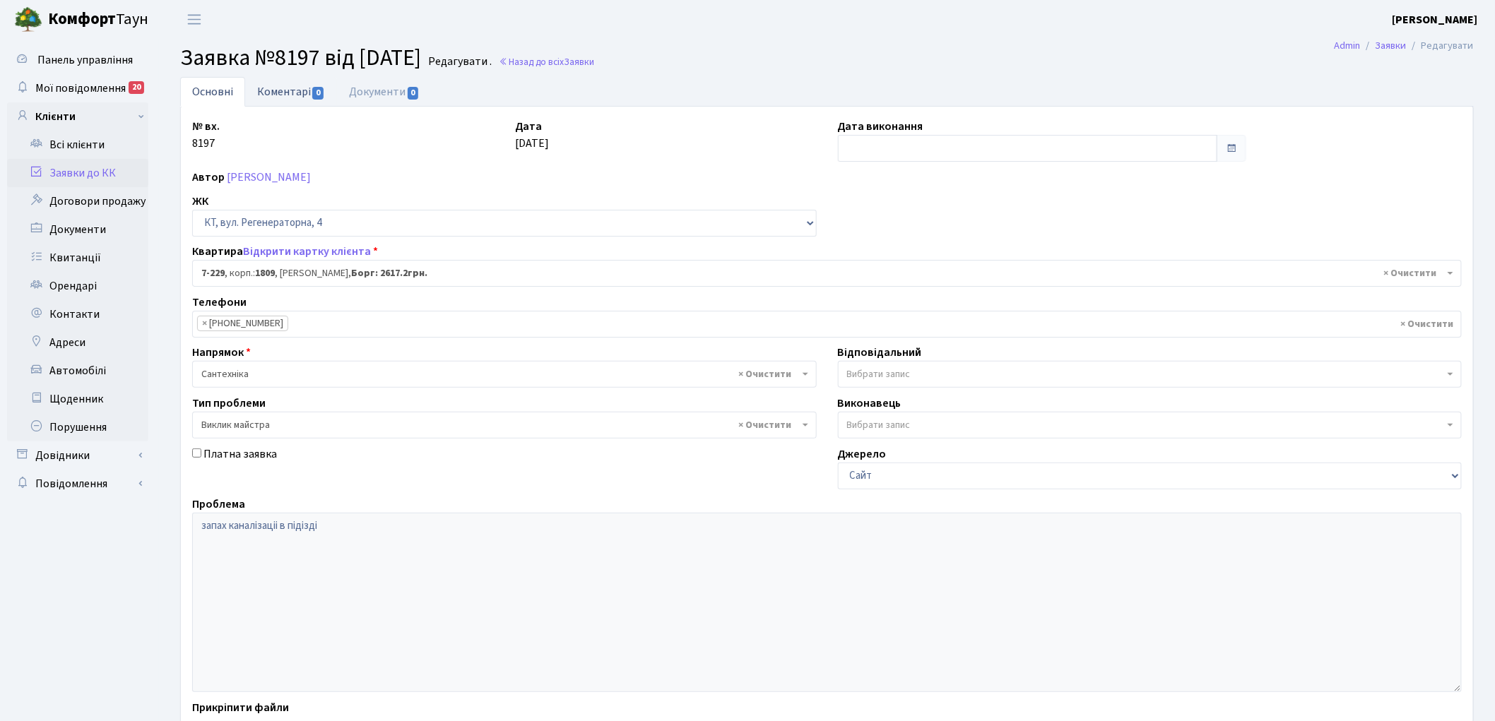
click at [278, 93] on link "Коментарі 0" at bounding box center [291, 91] width 92 height 29
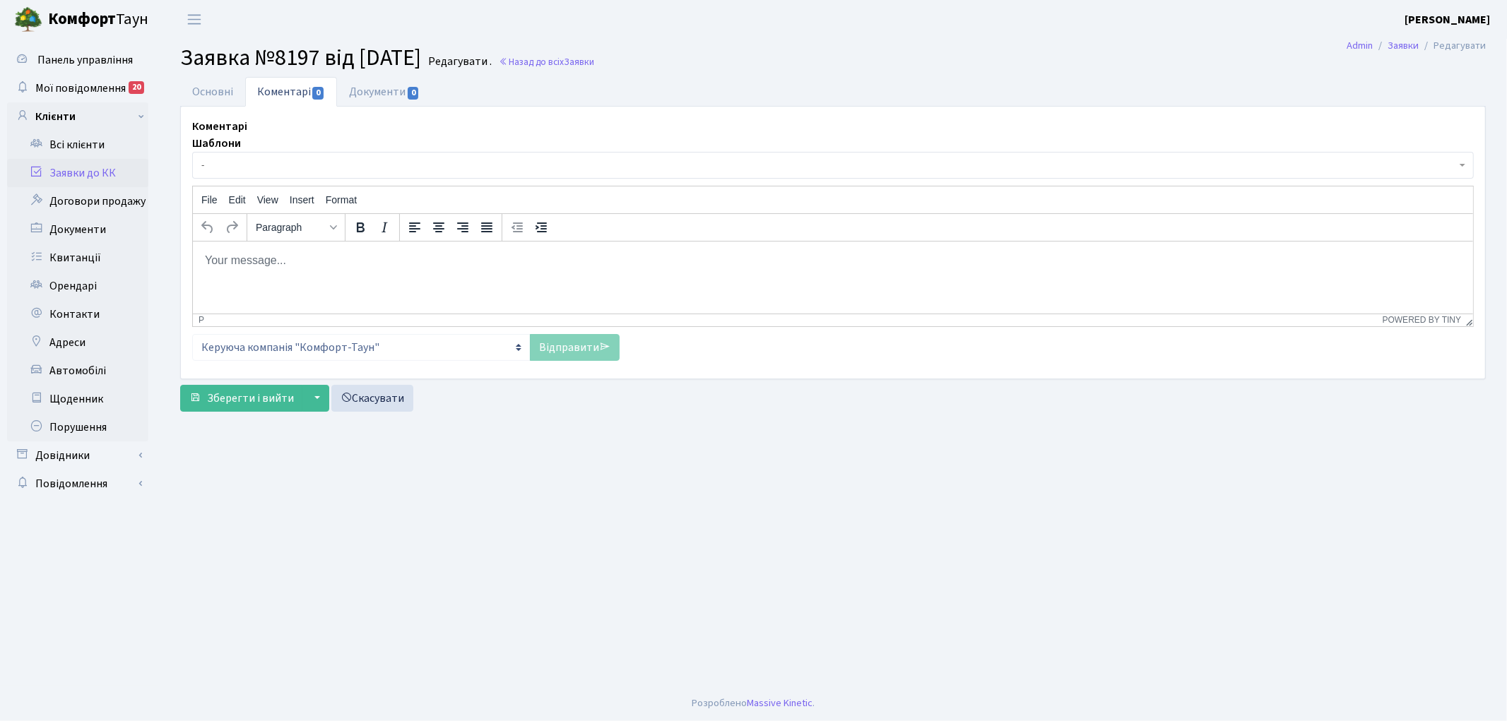
click at [297, 268] on html at bounding box center [832, 260] width 1280 height 38
click at [585, 357] on link "Відправити" at bounding box center [575, 347] width 90 height 27
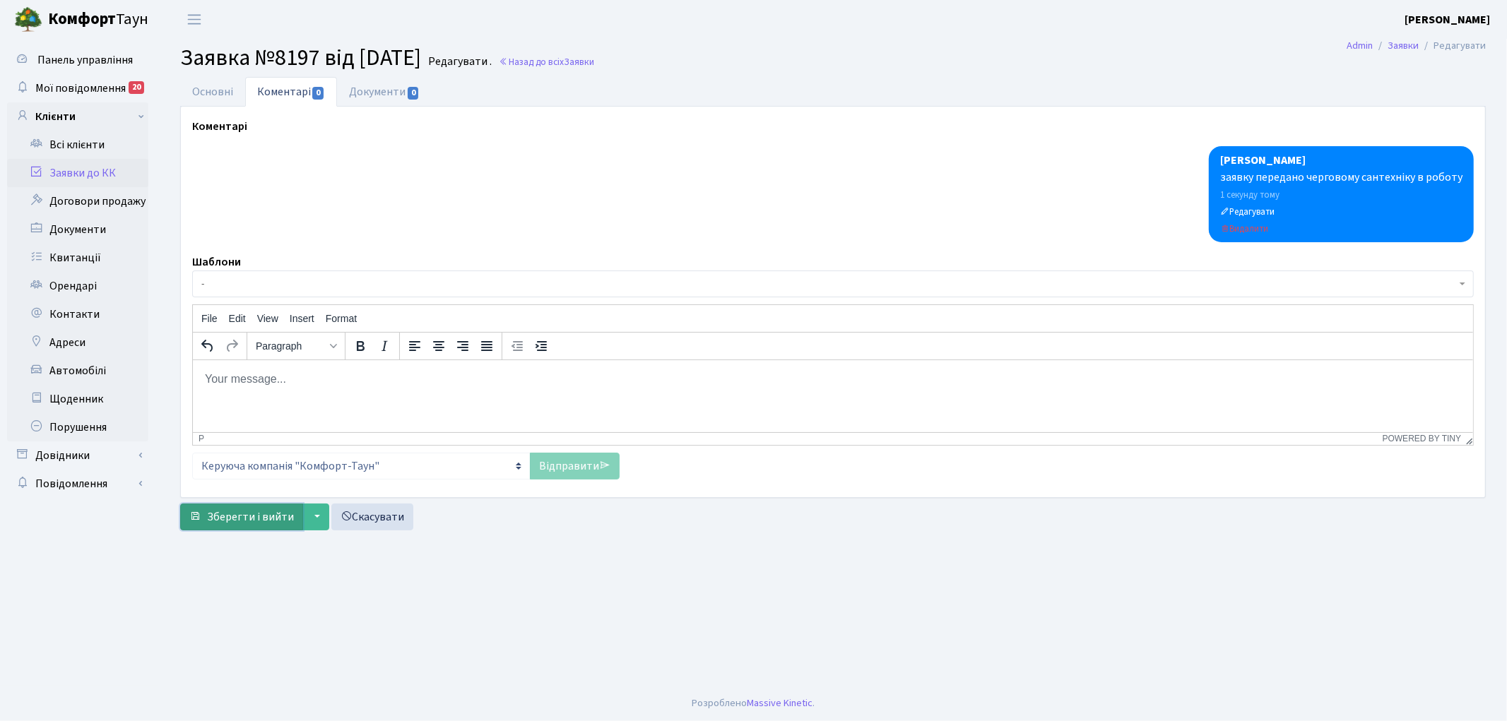
click at [223, 517] on span "Зберегти і вийти" at bounding box center [250, 517] width 87 height 16
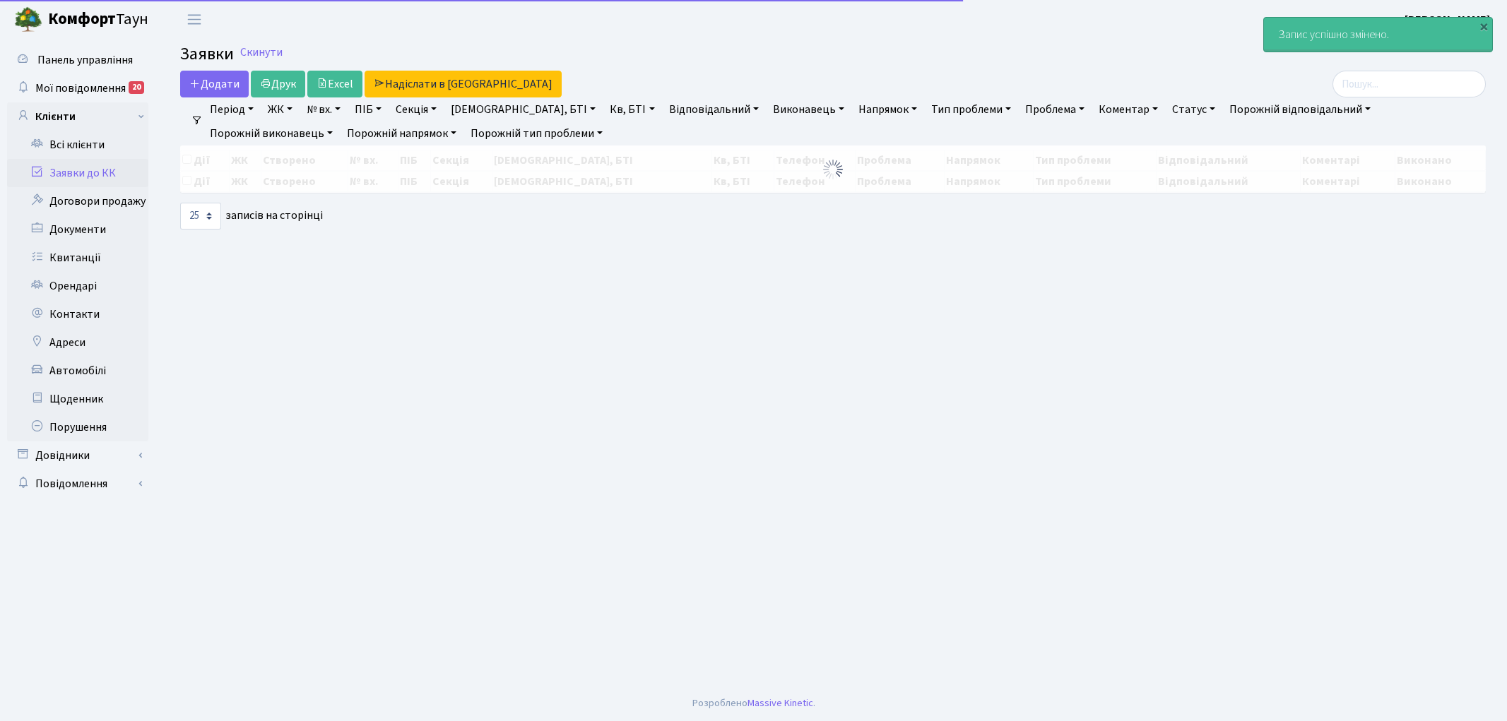
select select "25"
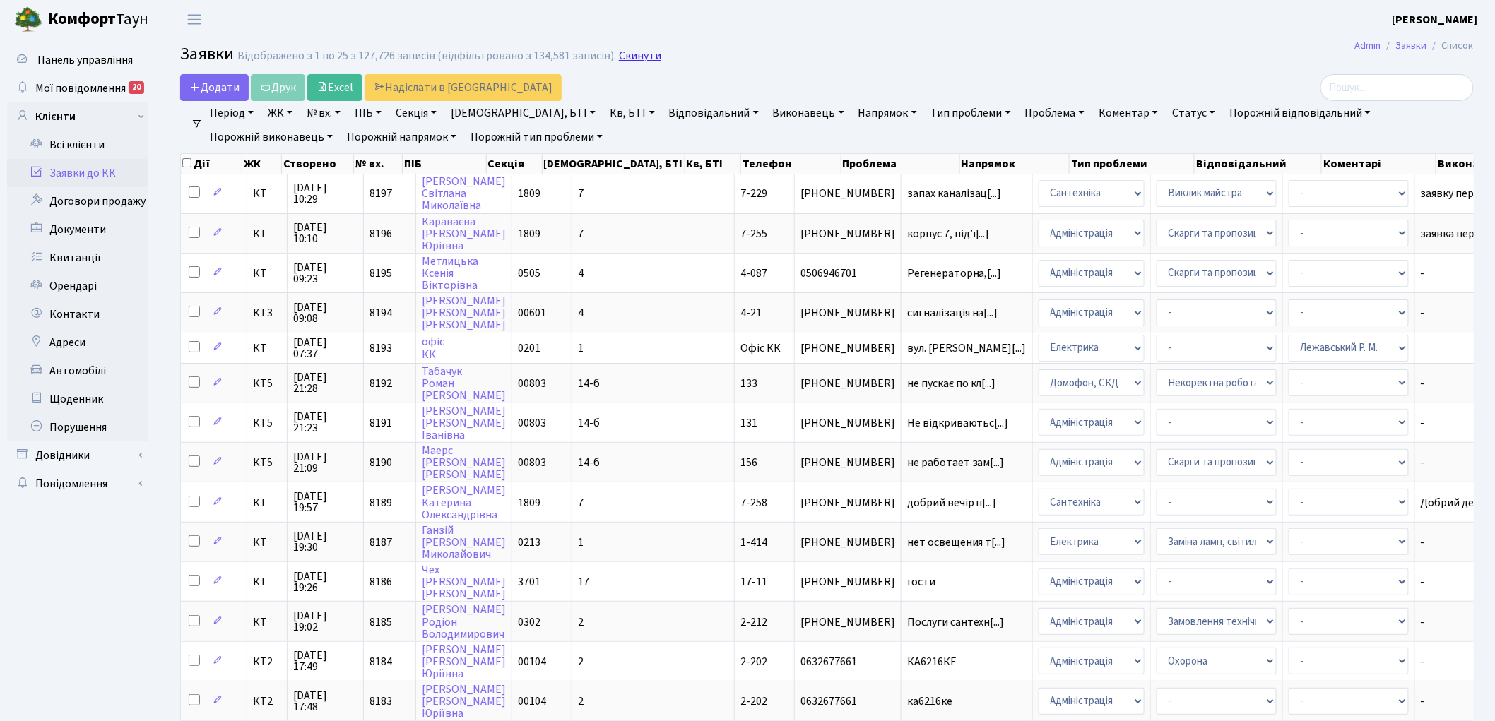
click at [632, 59] on link "Скинути" at bounding box center [640, 55] width 42 height 13
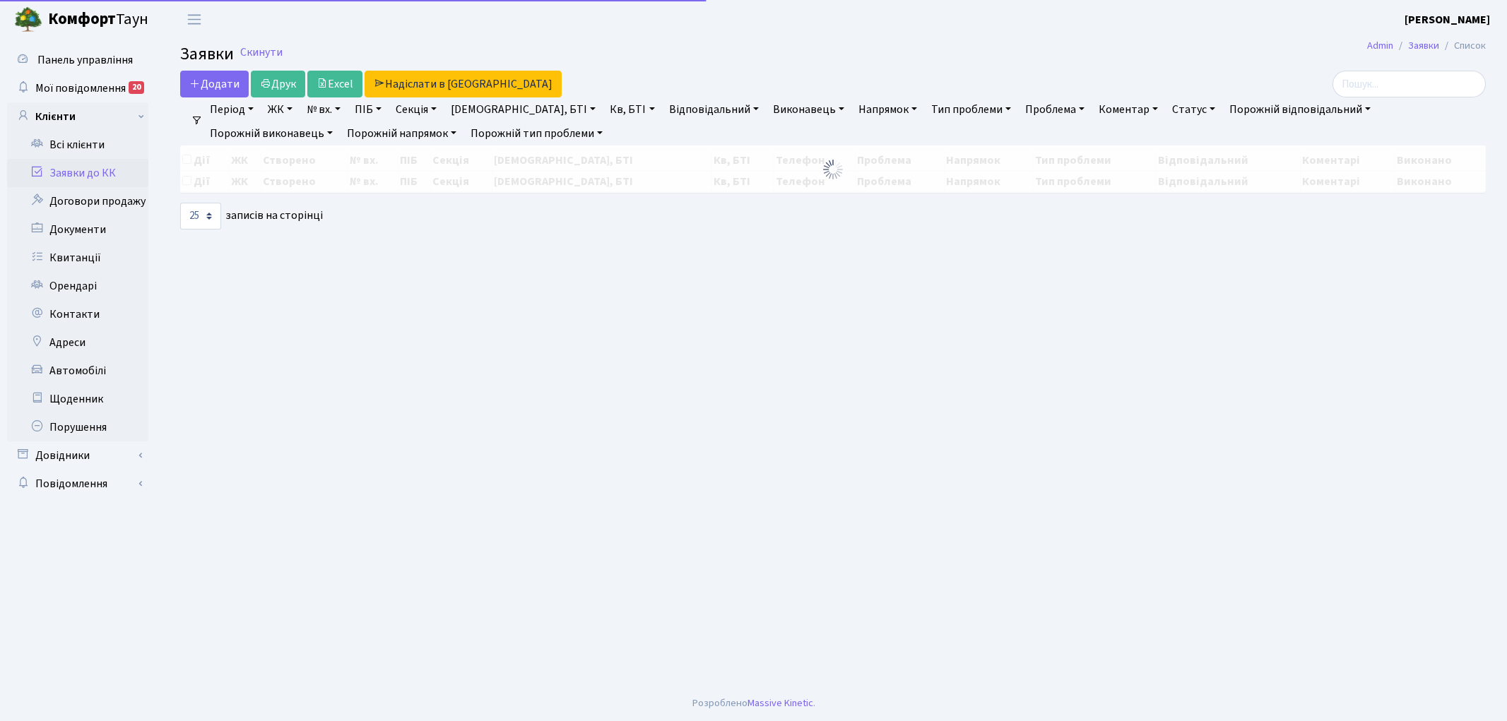
select select "25"
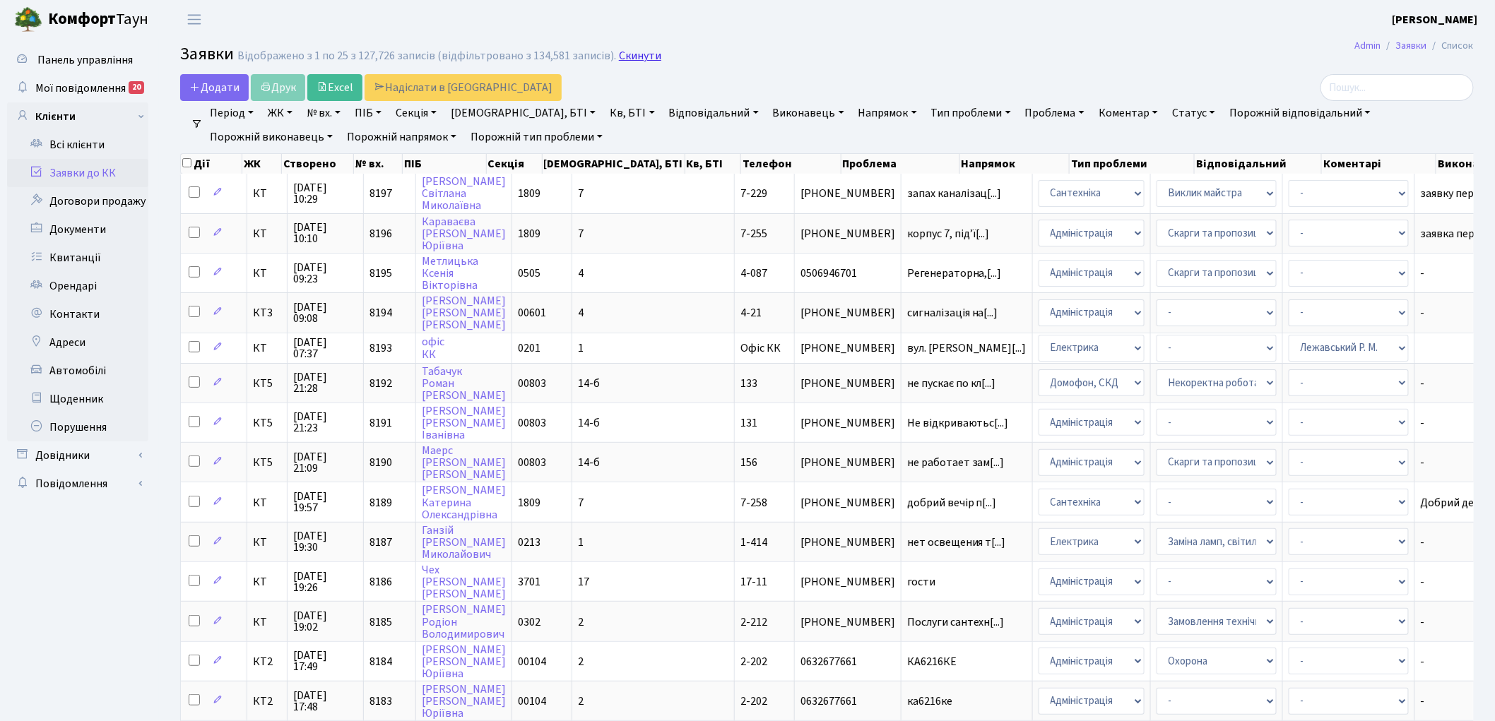
click at [634, 57] on link "Скинути" at bounding box center [640, 55] width 42 height 13
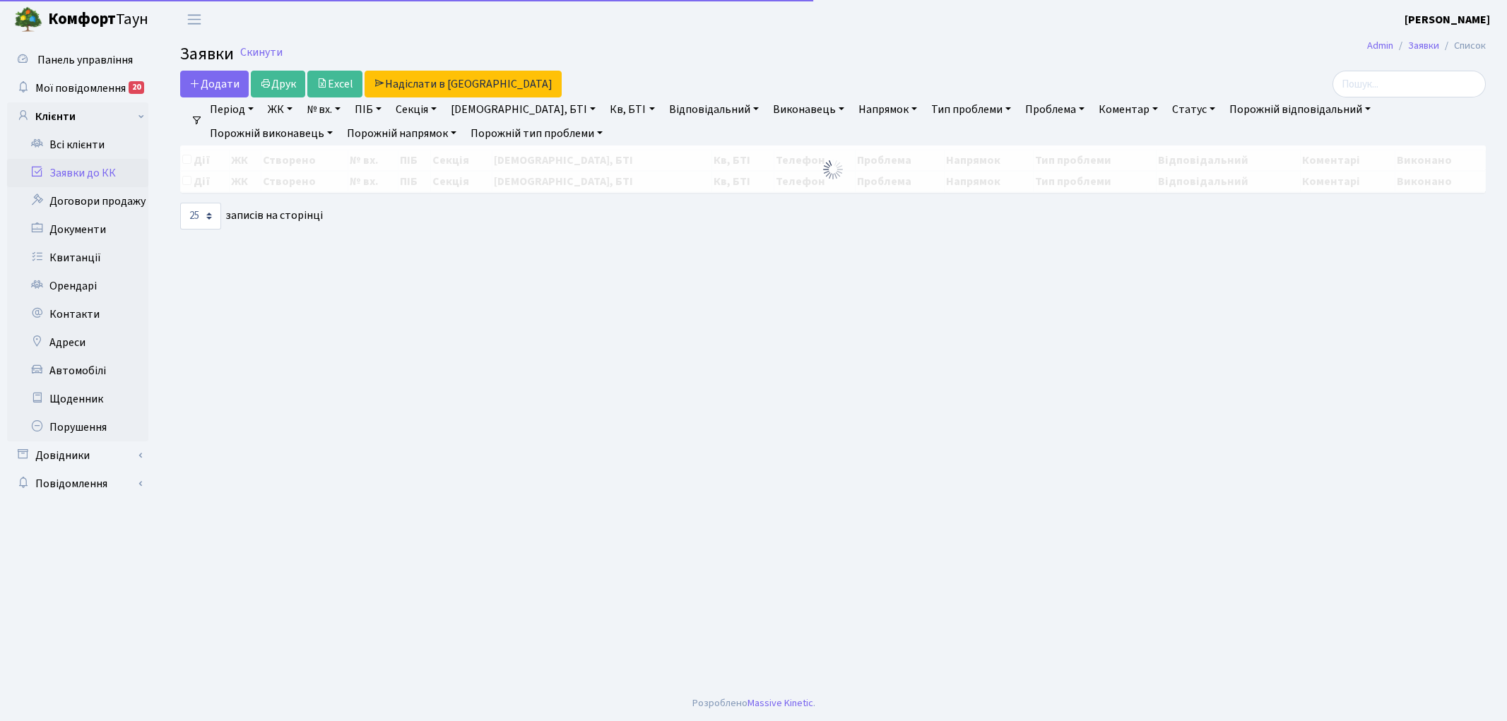
select select "25"
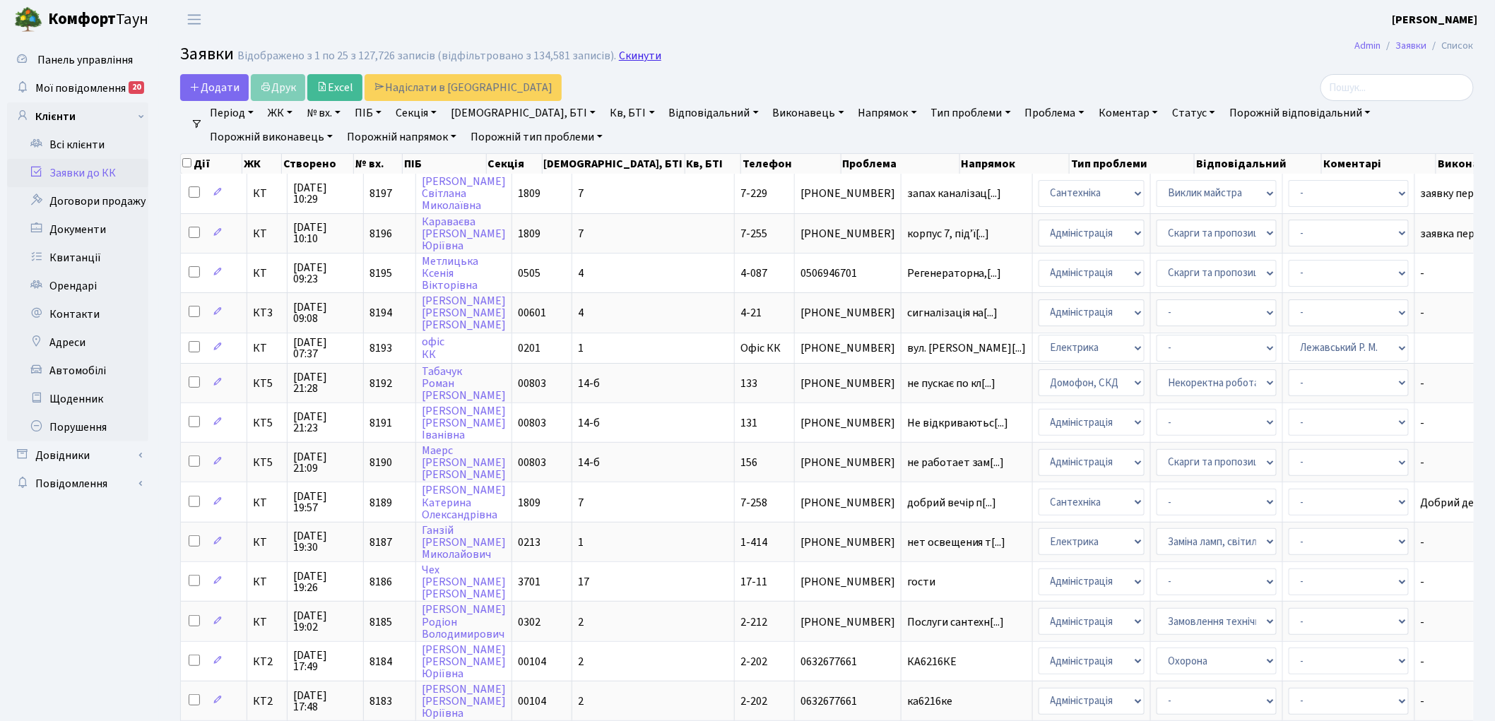
click at [619, 58] on link "Скинути" at bounding box center [640, 55] width 42 height 13
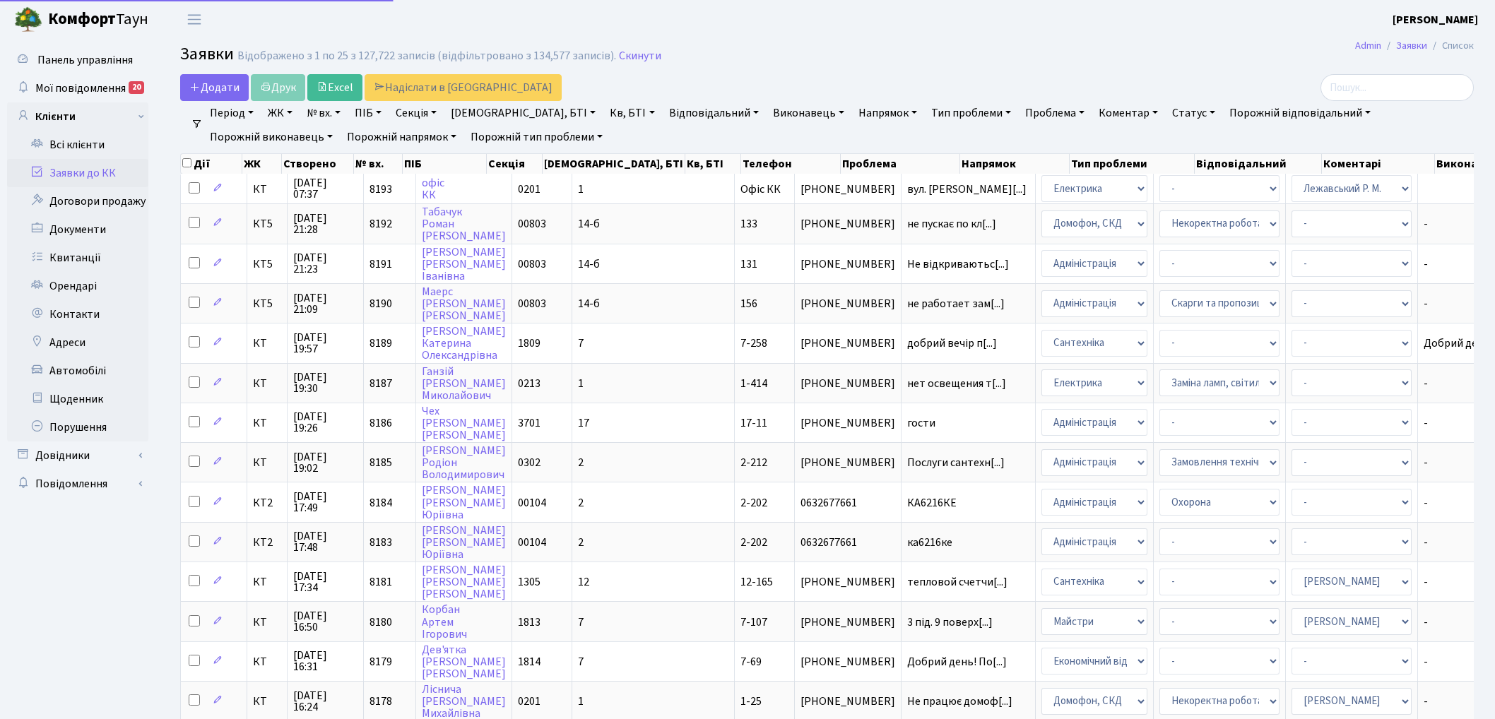
select select "25"
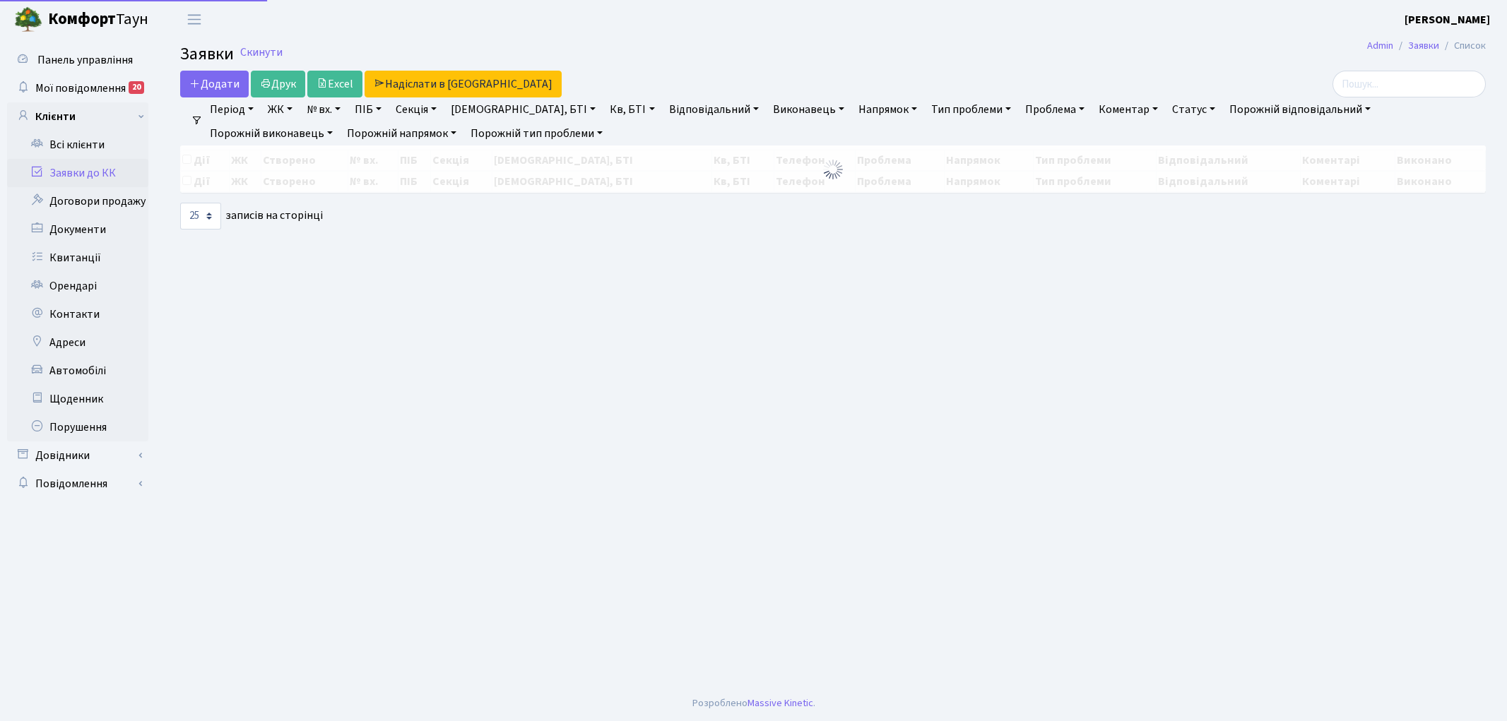
select select "25"
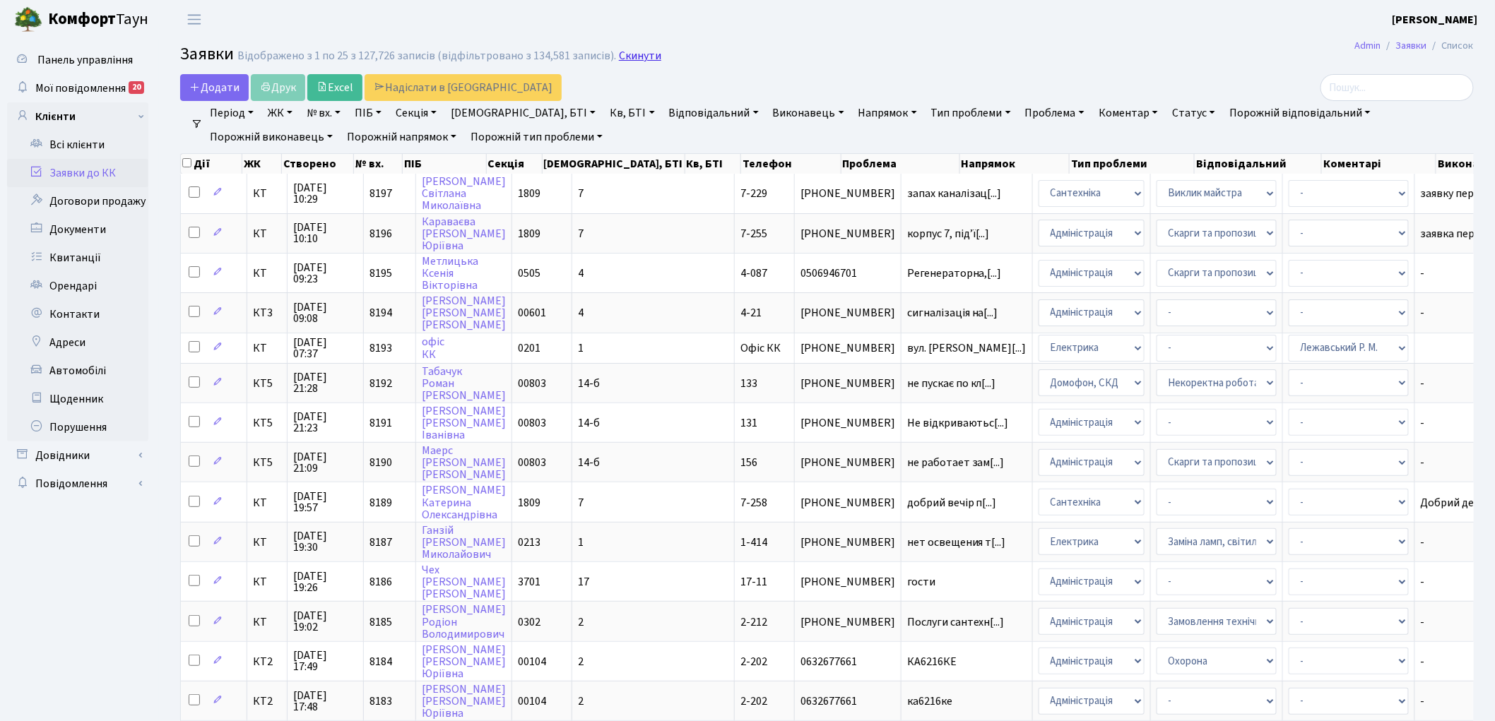
click at [630, 58] on link "Скинути" at bounding box center [640, 55] width 42 height 13
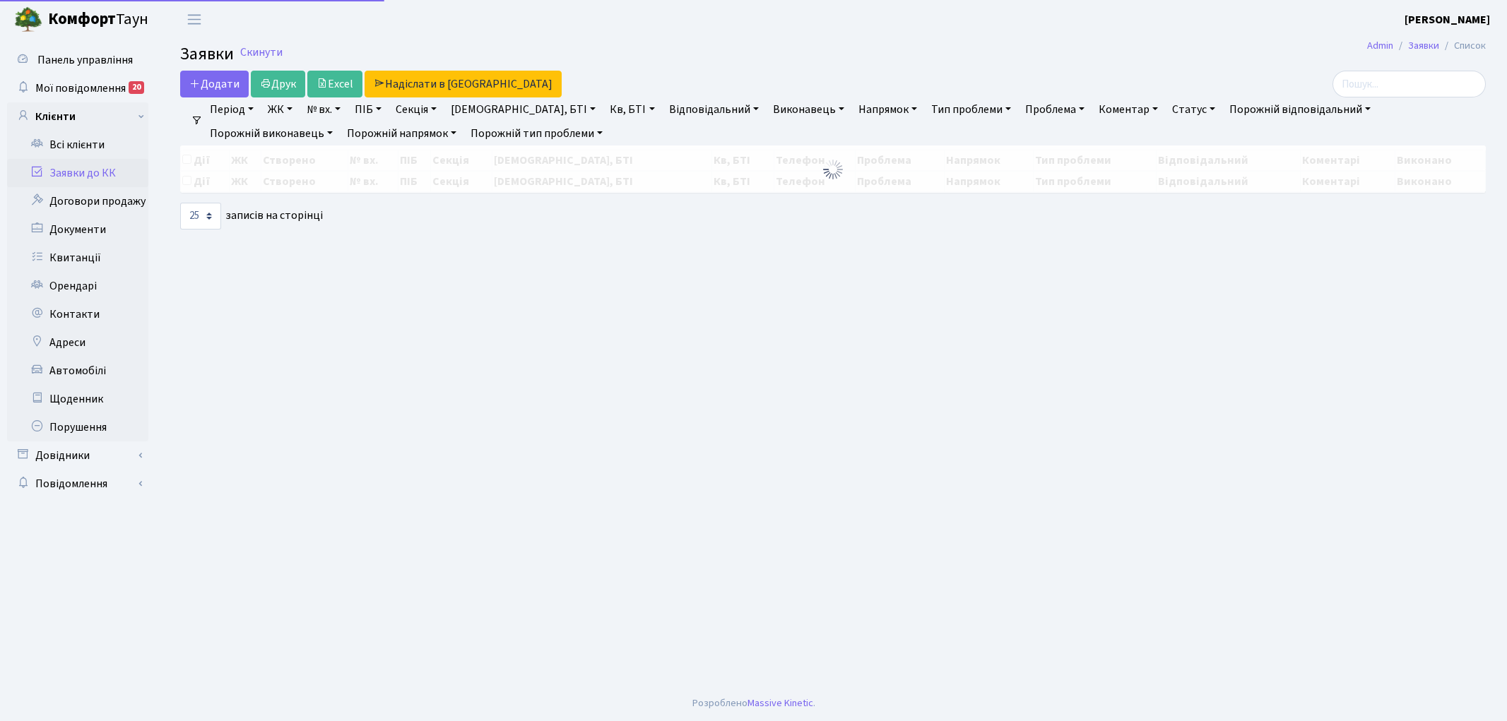
select select "25"
